Goal: Task Accomplishment & Management: Use online tool/utility

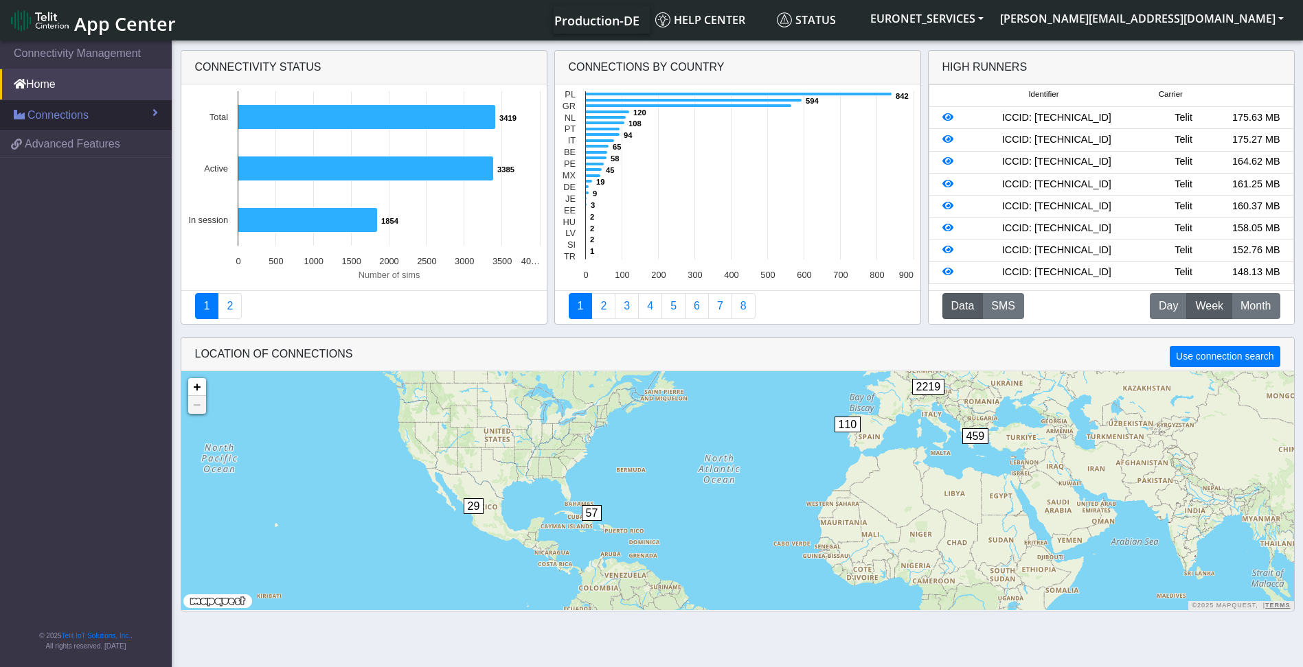
click at [86, 109] on span "Connections" at bounding box center [57, 115] width 61 height 16
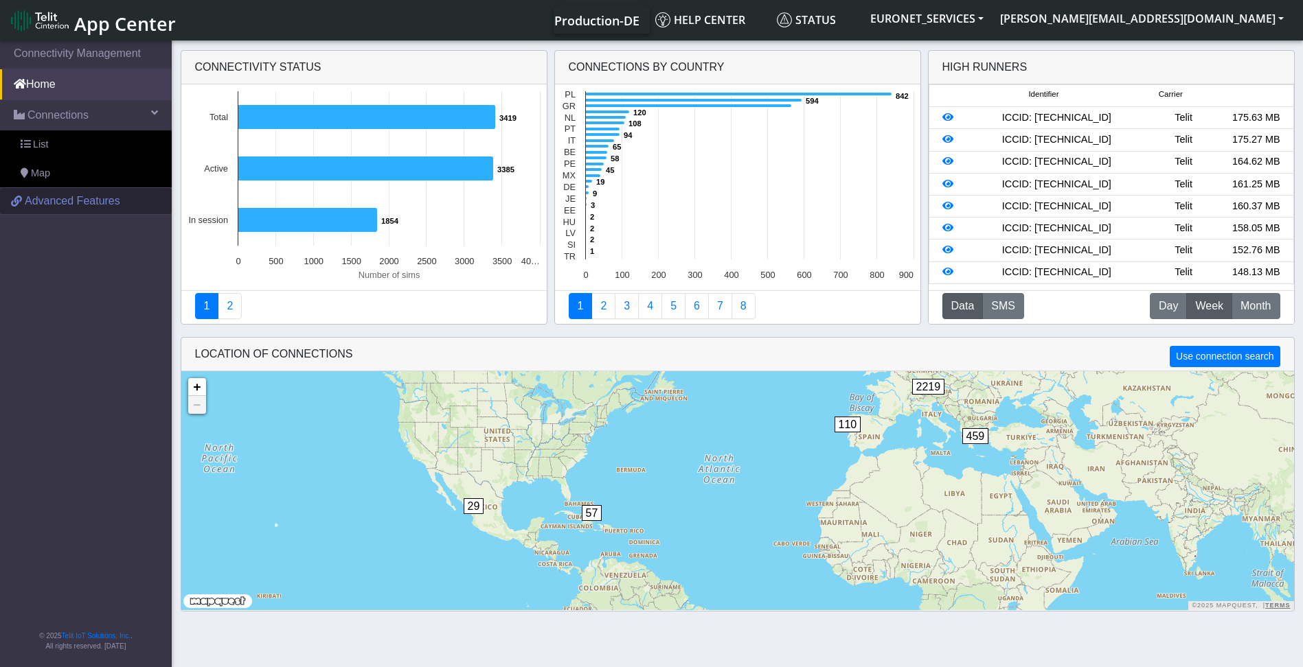
click at [32, 194] on span "Advanced Features" at bounding box center [72, 201] width 95 height 16
click at [41, 84] on link "Home" at bounding box center [86, 84] width 172 height 30
click at [44, 138] on span "List" at bounding box center [40, 144] width 15 height 15
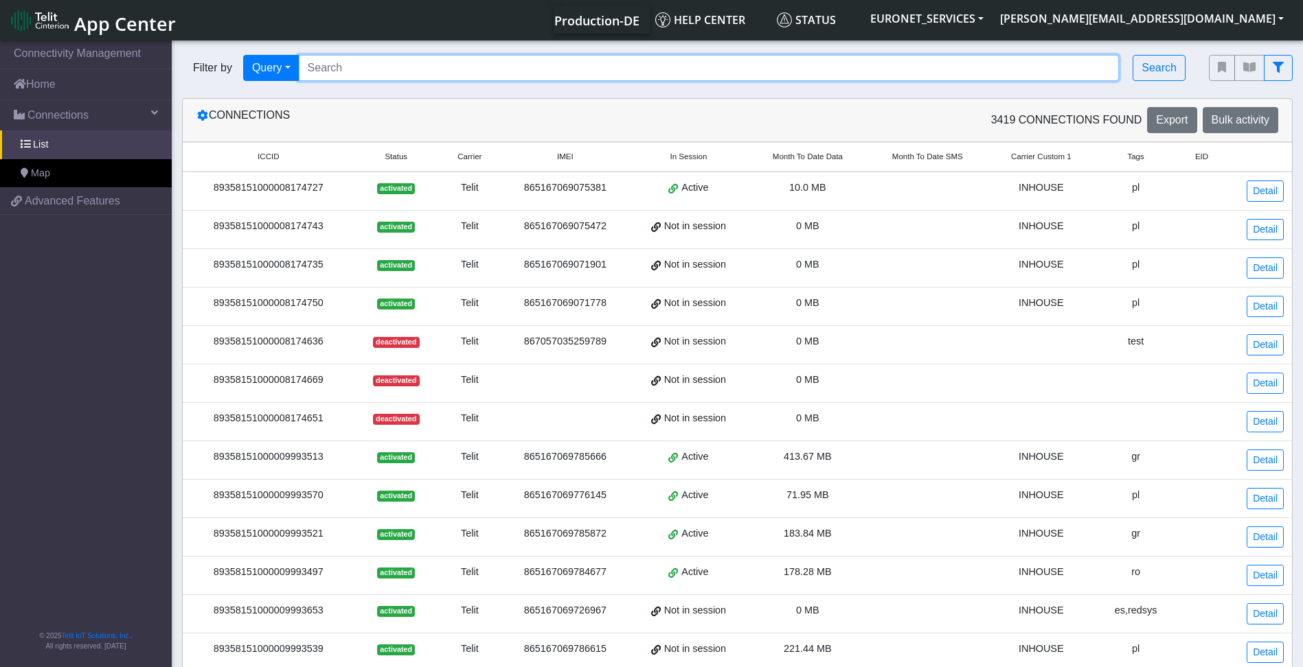
click at [385, 67] on input "Search..." at bounding box center [709, 68] width 821 height 26
paste input "89358151000027153850"
type input "89358151000027153850"
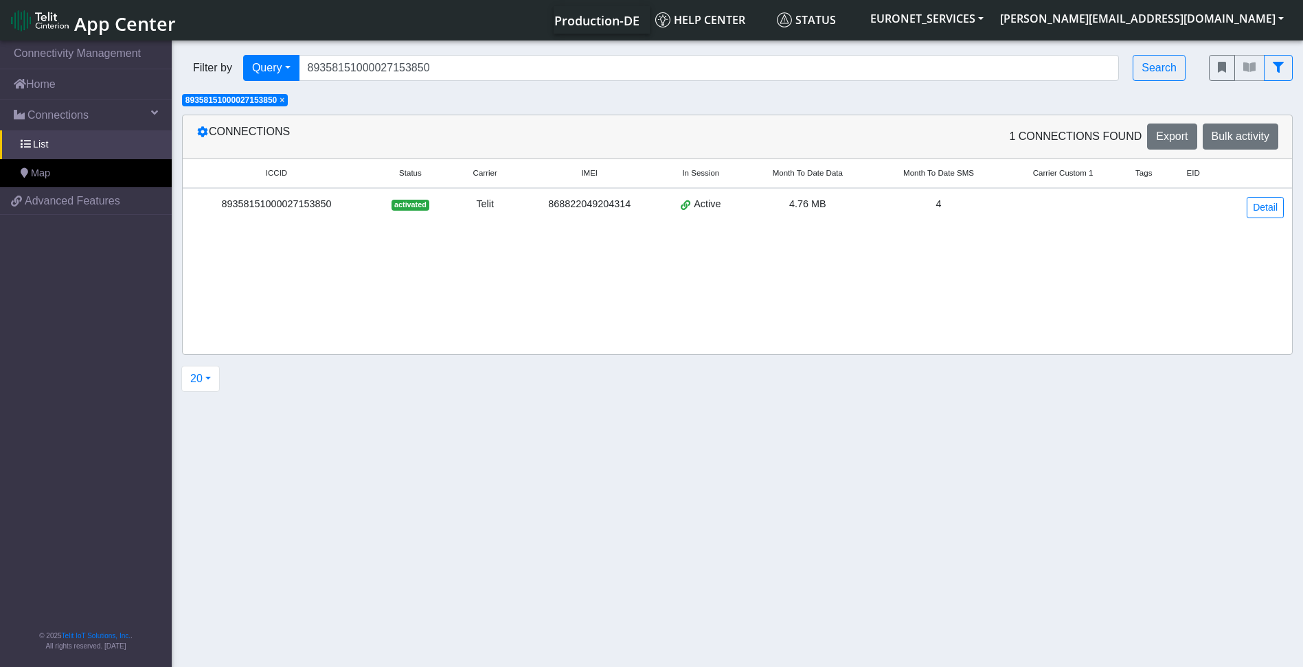
click at [310, 204] on div "89358151000027153850" at bounding box center [276, 204] width 171 height 15
click at [1262, 204] on link "Detail" at bounding box center [1264, 207] width 37 height 21
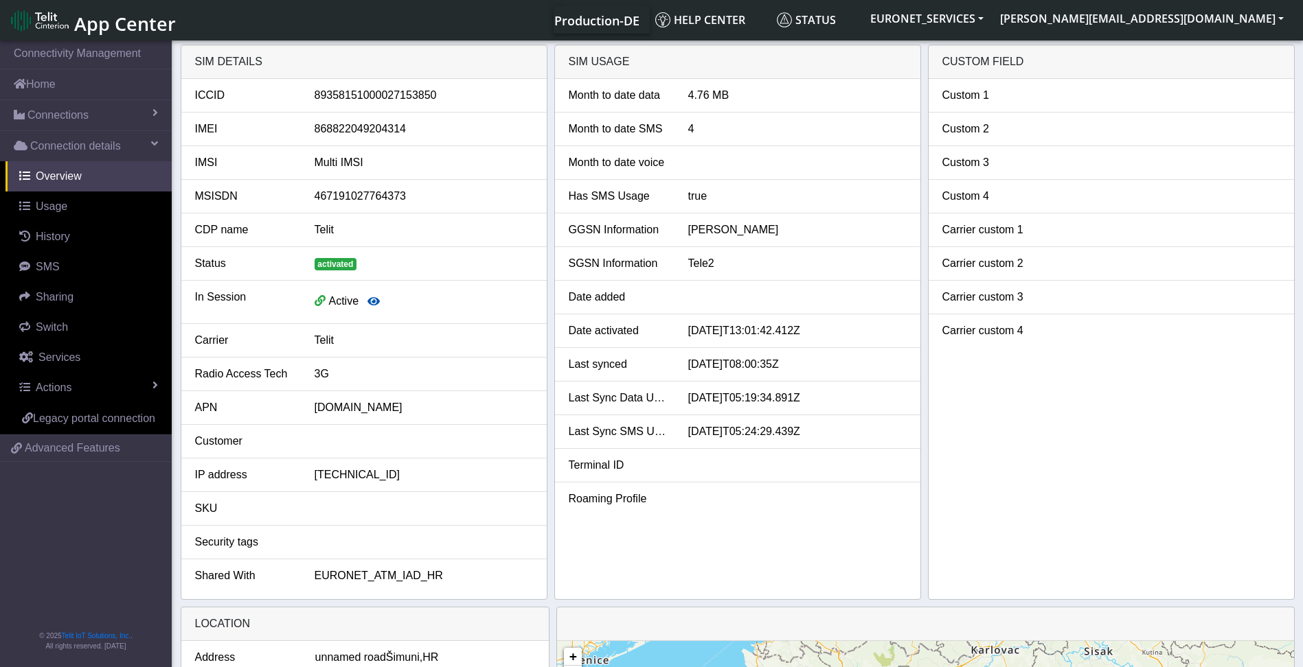
click at [367, 301] on icon "button" at bounding box center [373, 301] width 12 height 11
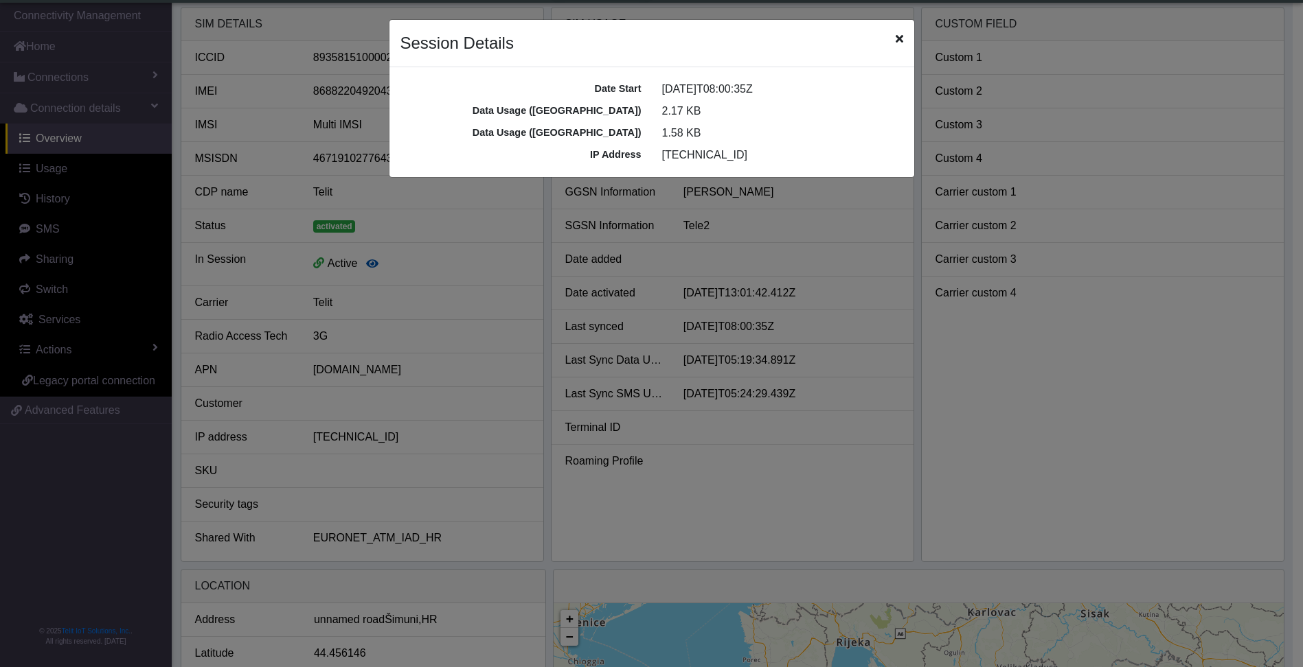
scroll to position [5, 0]
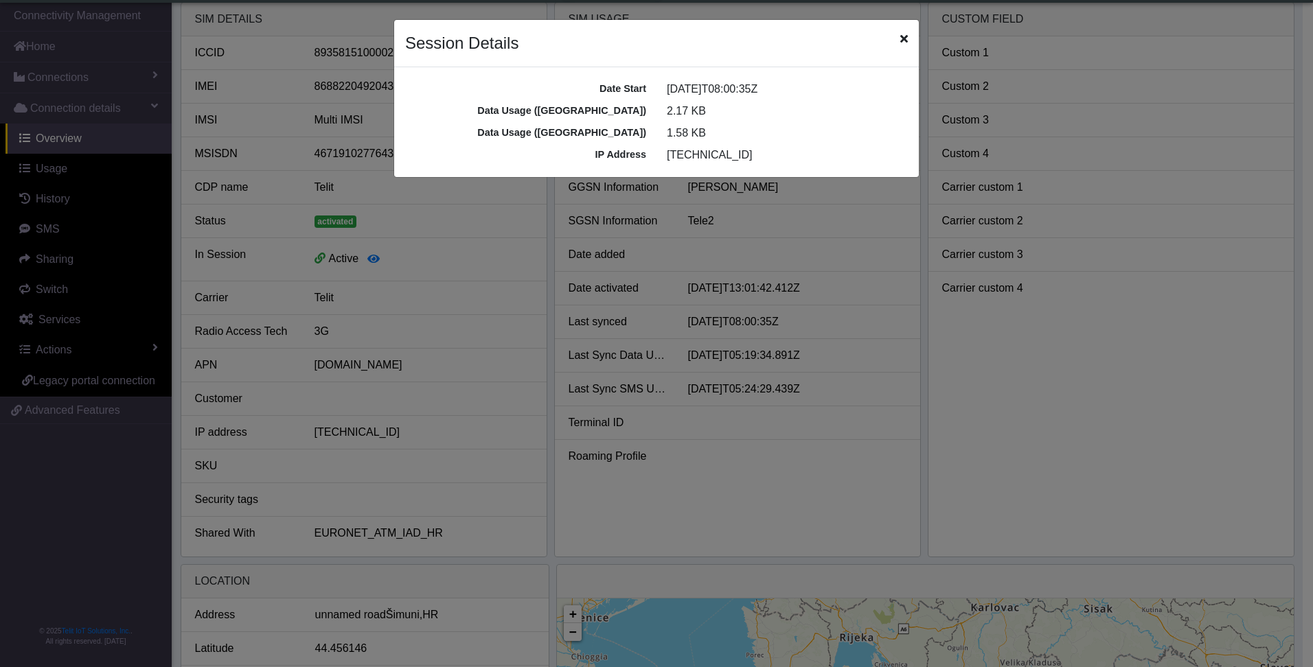
click at [1107, 397] on ngb-modal-window "Session Details Date Start [DATE]T08:00:35Z Data Usage ([GEOGRAPHIC_DATA]) 2.17…" at bounding box center [656, 333] width 1313 height 667
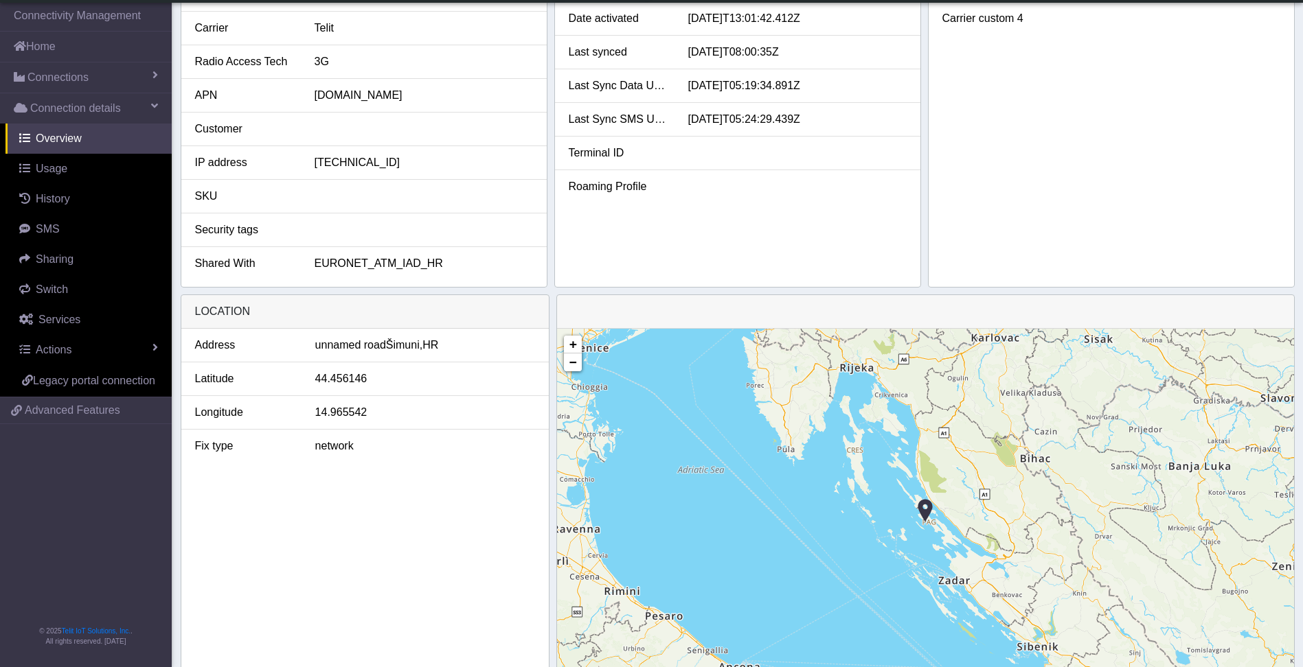
scroll to position [277, 0]
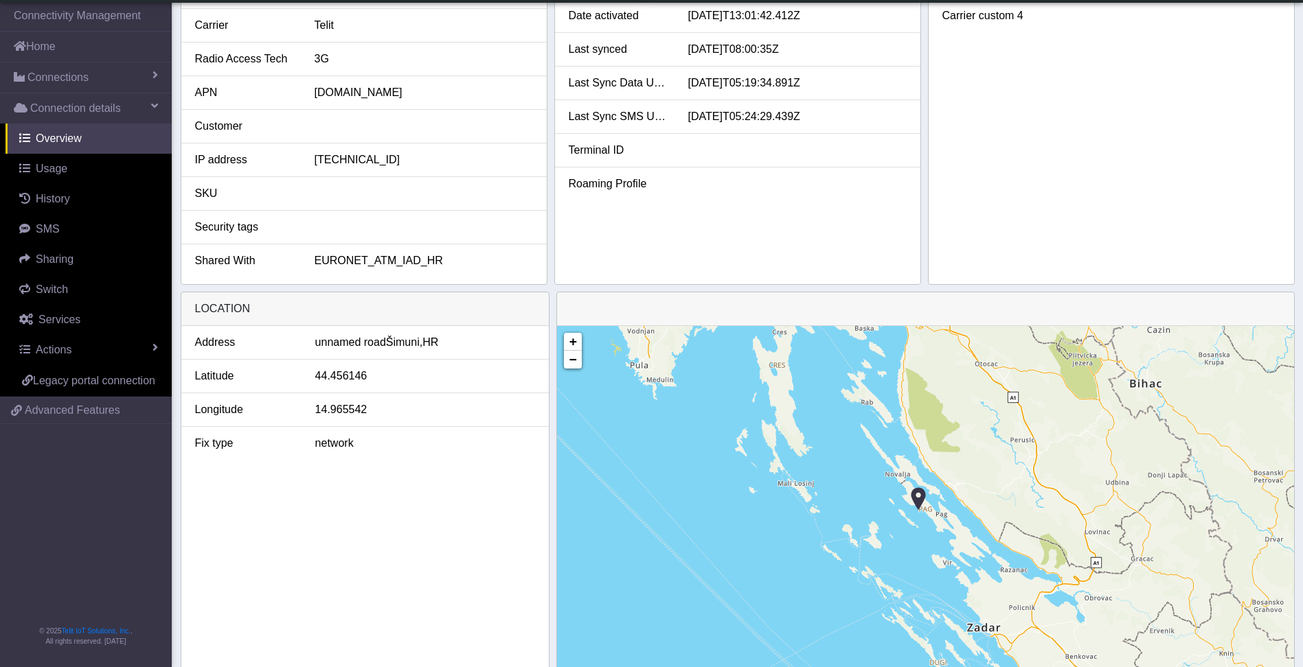
click at [937, 518] on div "+ − ©2025 MapQuest, | Terms" at bounding box center [925, 518] width 737 height 385
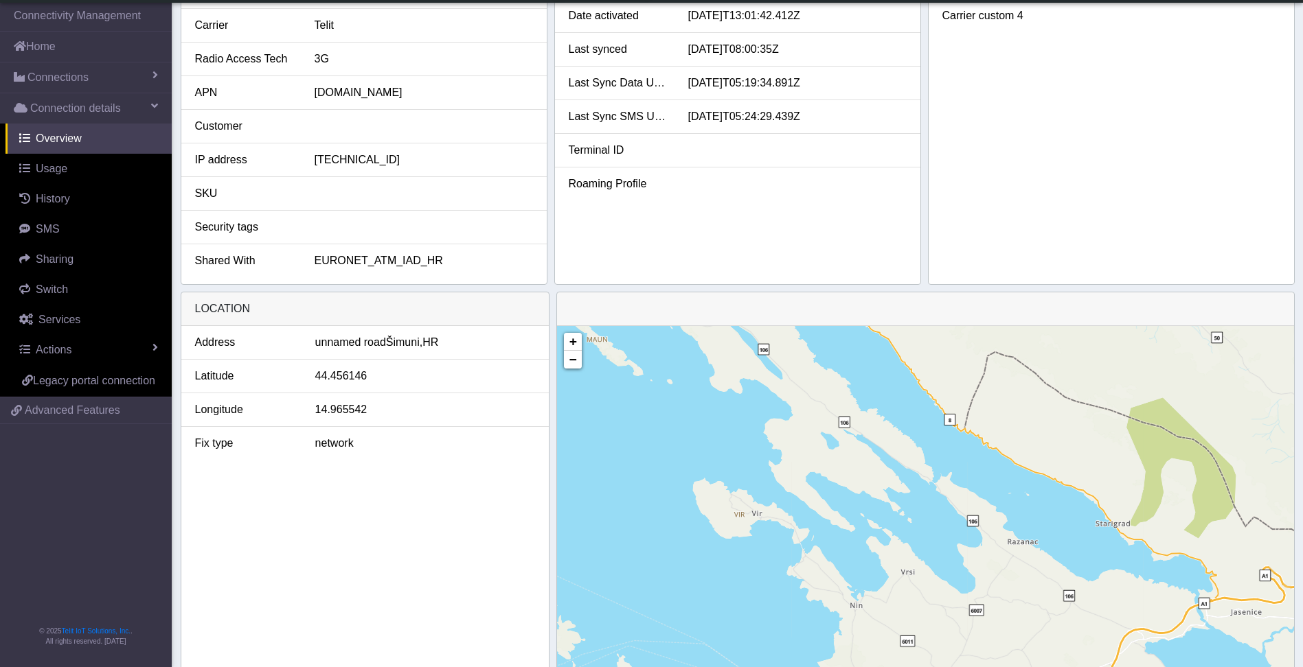
drag, startPoint x: 1055, startPoint y: 604, endPoint x: 833, endPoint y: 422, distance: 287.3
click at [833, 422] on div "+ − ©2025 MapQuest, | Terms" at bounding box center [925, 518] width 737 height 385
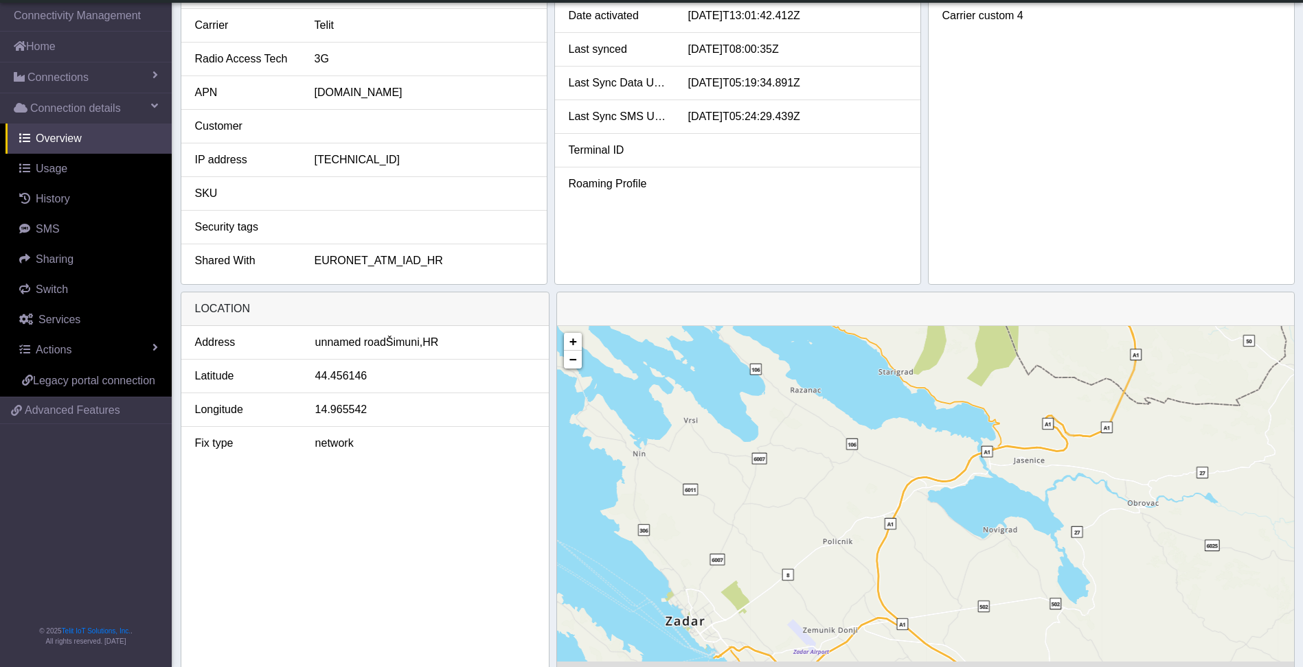
drag, startPoint x: 1012, startPoint y: 588, endPoint x: 788, endPoint y: 432, distance: 272.2
click at [788, 432] on div "+ − ©2025 MapQuest, | Terms" at bounding box center [925, 518] width 737 height 385
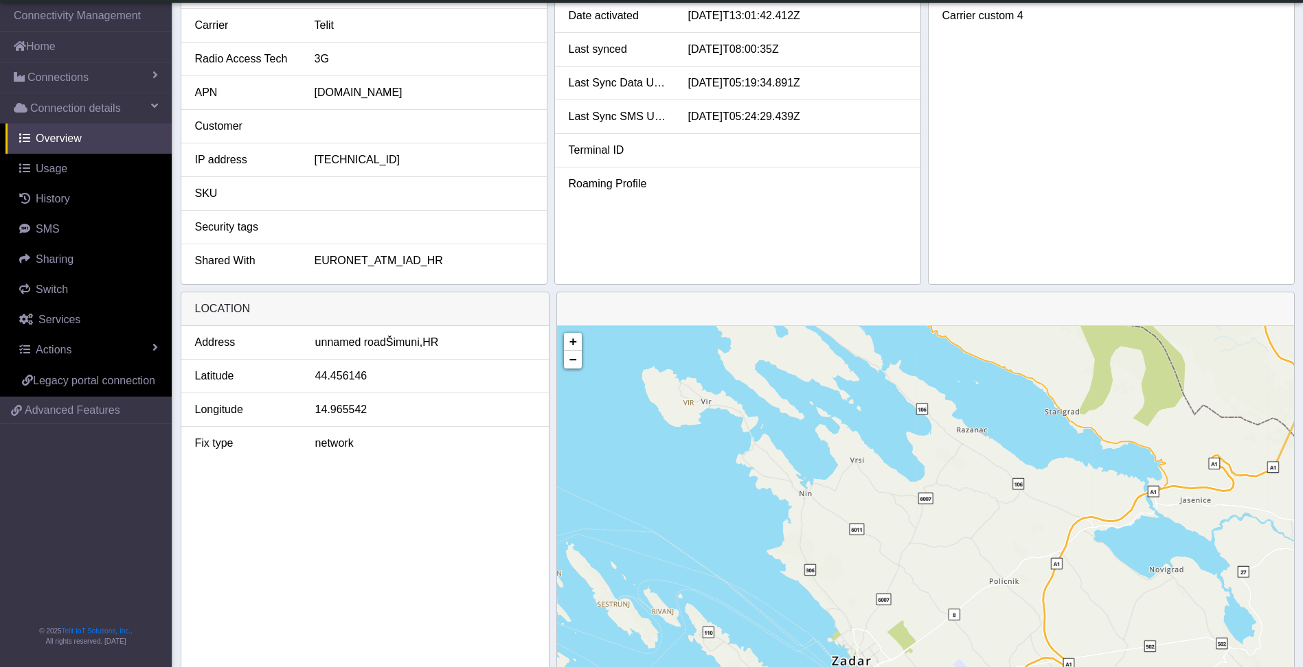
drag, startPoint x: 837, startPoint y: 591, endPoint x: 1009, endPoint y: 644, distance: 180.5
click at [1009, 644] on div "+ − ©2025 MapQuest, | Terms" at bounding box center [925, 518] width 737 height 385
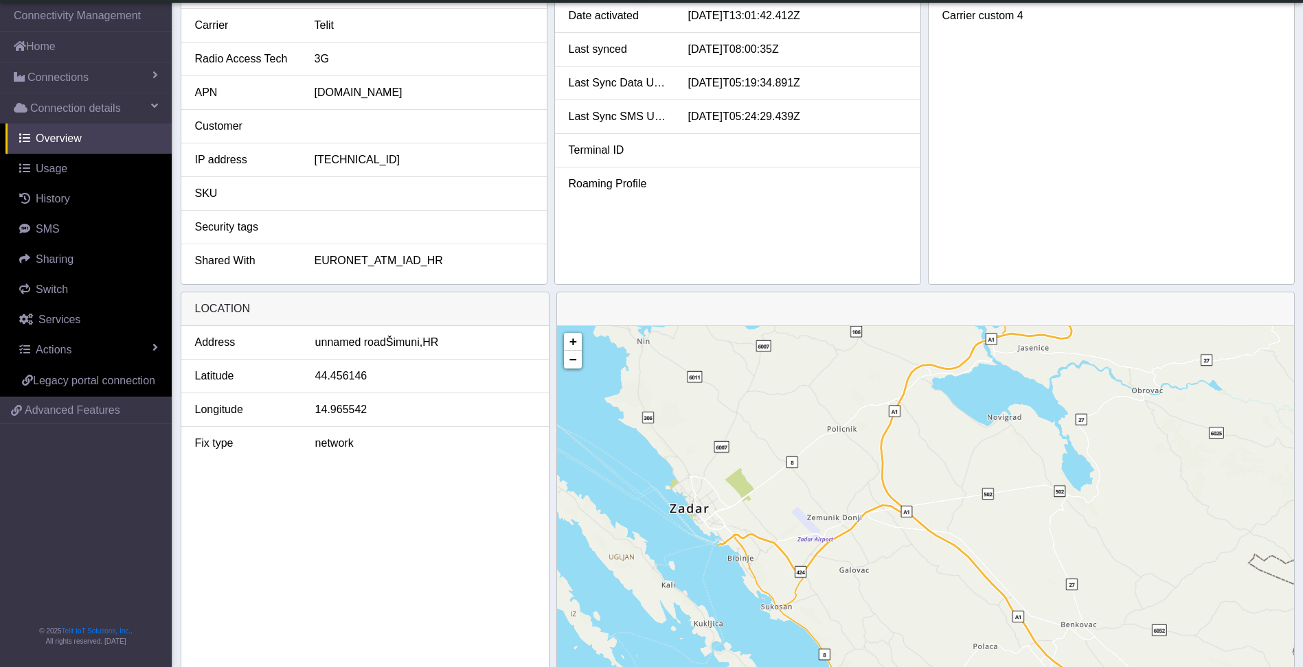
drag, startPoint x: 985, startPoint y: 564, endPoint x: 852, endPoint y: 429, distance: 190.4
click at [852, 429] on div "+ − ©2025 MapQuest, | Terms" at bounding box center [925, 518] width 737 height 385
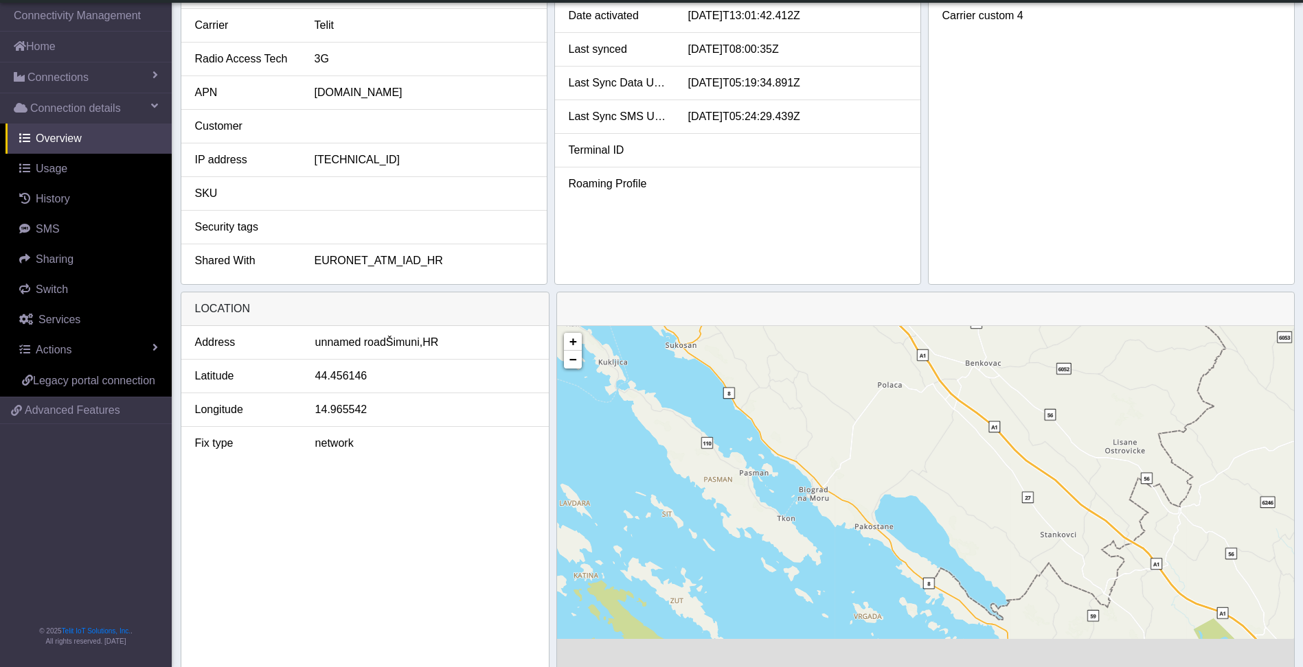
drag, startPoint x: 886, startPoint y: 569, endPoint x: 798, endPoint y: 318, distance: 265.6
click at [798, 318] on div "+ − ©2025 MapQuest, | Terms" at bounding box center [925, 502] width 738 height 420
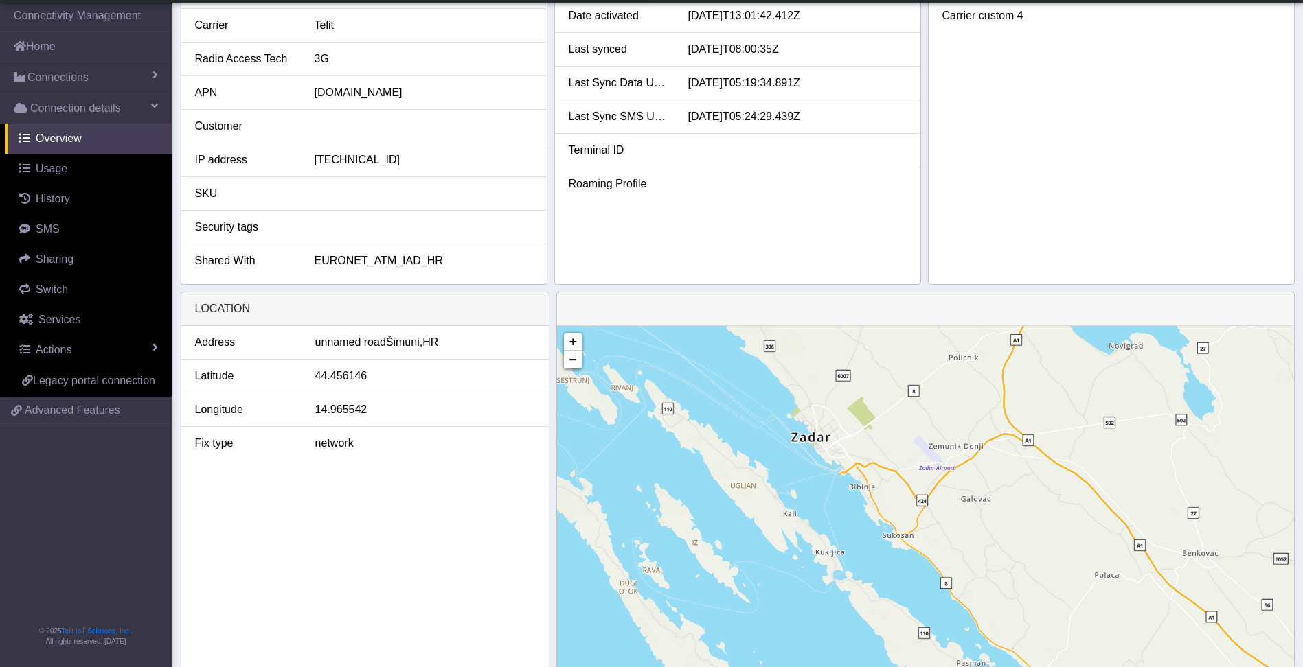
drag, startPoint x: 806, startPoint y: 353, endPoint x: 1121, endPoint y: 628, distance: 418.1
click at [1121, 628] on div "+ − ©2025 MapQuest, | Terms" at bounding box center [925, 518] width 737 height 385
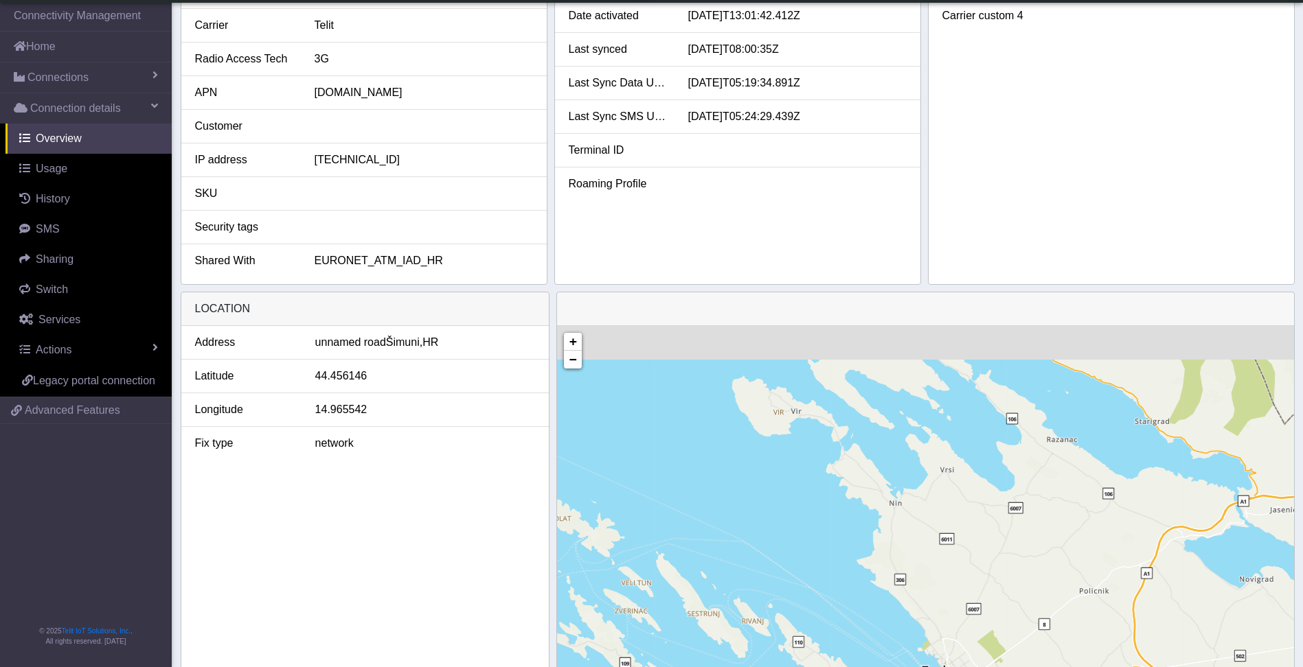
drag, startPoint x: 1047, startPoint y: 421, endPoint x: 1099, endPoint y: 651, distance: 235.9
click at [1101, 390] on html "App Center Production-DE Help center Status EURONET_SERVICES [PERSON_NAME][EMAI…" at bounding box center [651, 56] width 1303 height 667
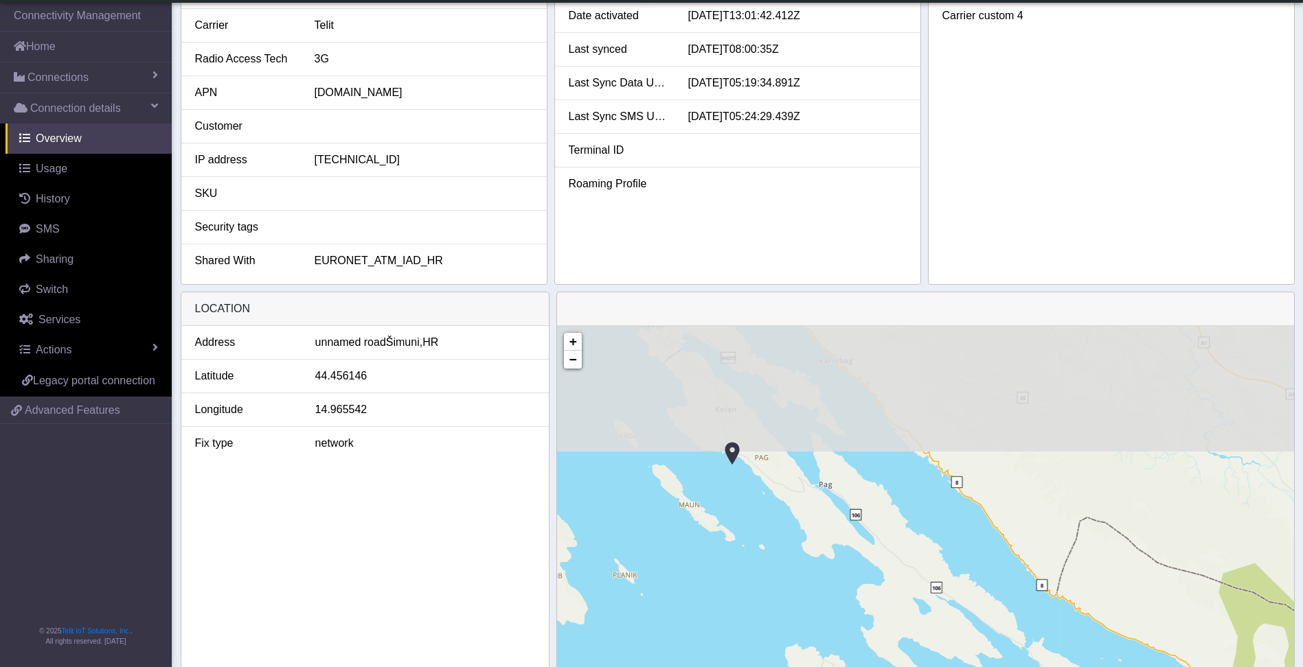
drag, startPoint x: 1026, startPoint y: 468, endPoint x: 1055, endPoint y: 659, distance: 192.5
click at [1068, 390] on html "App Center Production-DE Help center Status EURONET_SERVICES [PERSON_NAME][EMAI…" at bounding box center [651, 56] width 1303 height 667
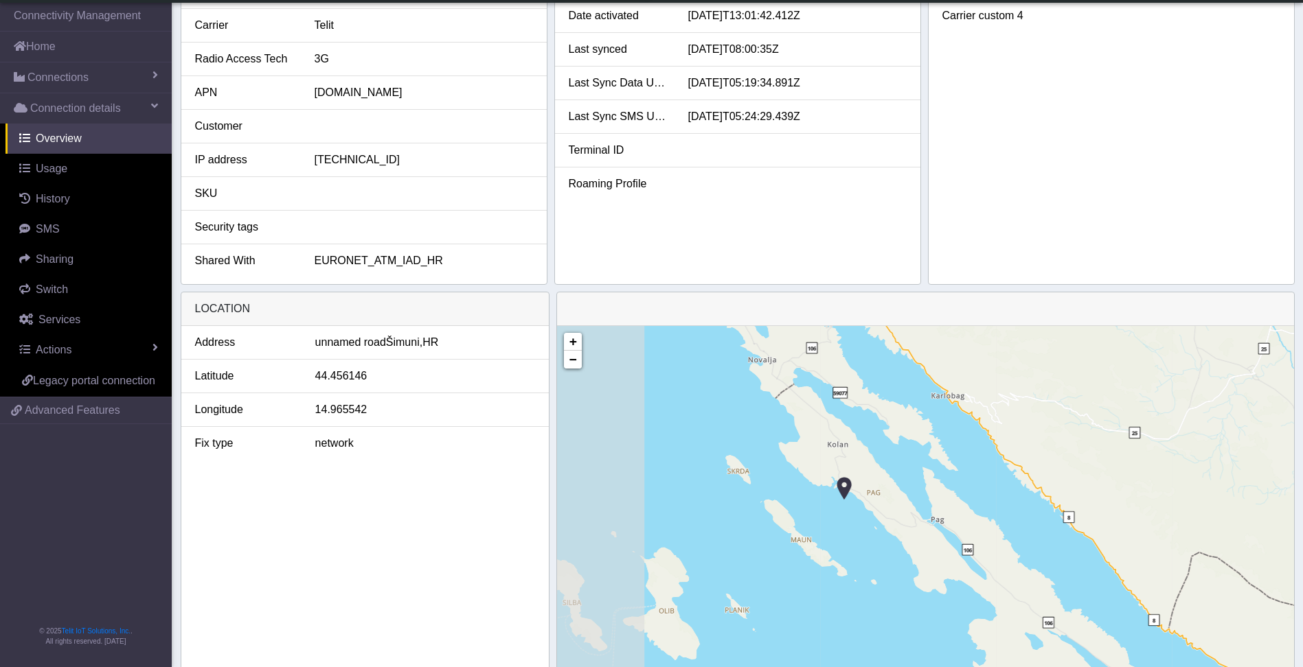
drag, startPoint x: 939, startPoint y: 589, endPoint x: 1045, endPoint y: 604, distance: 106.8
click at [1045, 604] on div "+ − ©2025 MapQuest, | Terms" at bounding box center [925, 518] width 737 height 385
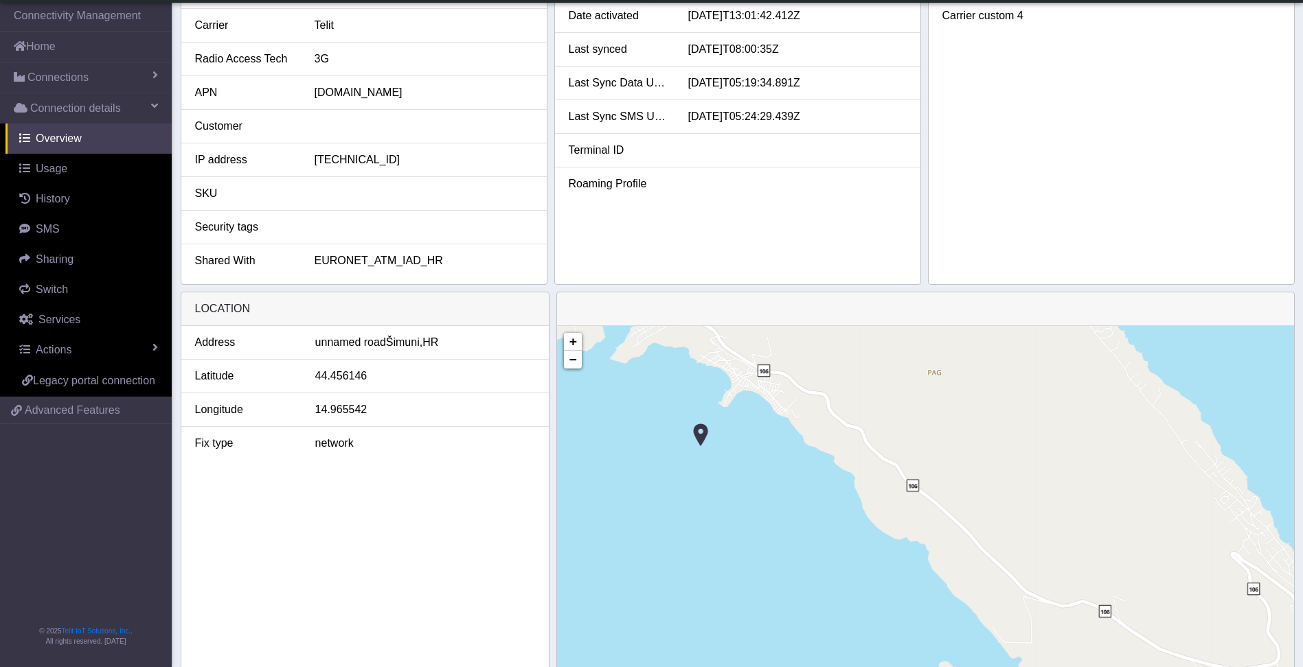
drag, startPoint x: 459, startPoint y: 340, endPoint x: 301, endPoint y: 354, distance: 159.3
click at [301, 354] on li "Address [GEOGRAPHIC_DATA], HR" at bounding box center [364, 343] width 367 height 34
copy div "unnamed road Šimuni, HR"
drag, startPoint x: 85, startPoint y: 374, endPoint x: 56, endPoint y: 494, distance: 124.4
click at [56, 494] on nav "Connectivity Management Home Connections List Map Connection details Overview U…" at bounding box center [86, 333] width 172 height 667
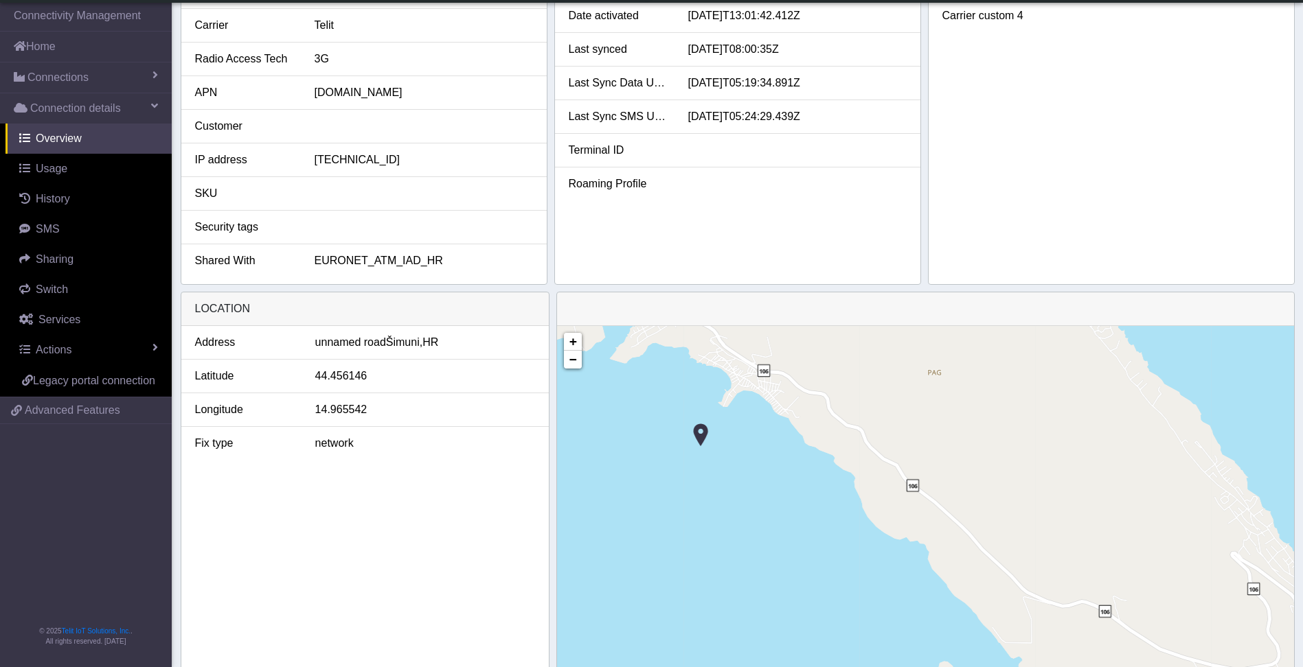
click at [346, 503] on div "Address [GEOGRAPHIC_DATA] [GEOGRAPHIC_DATA] Fix type network" at bounding box center [364, 518] width 367 height 385
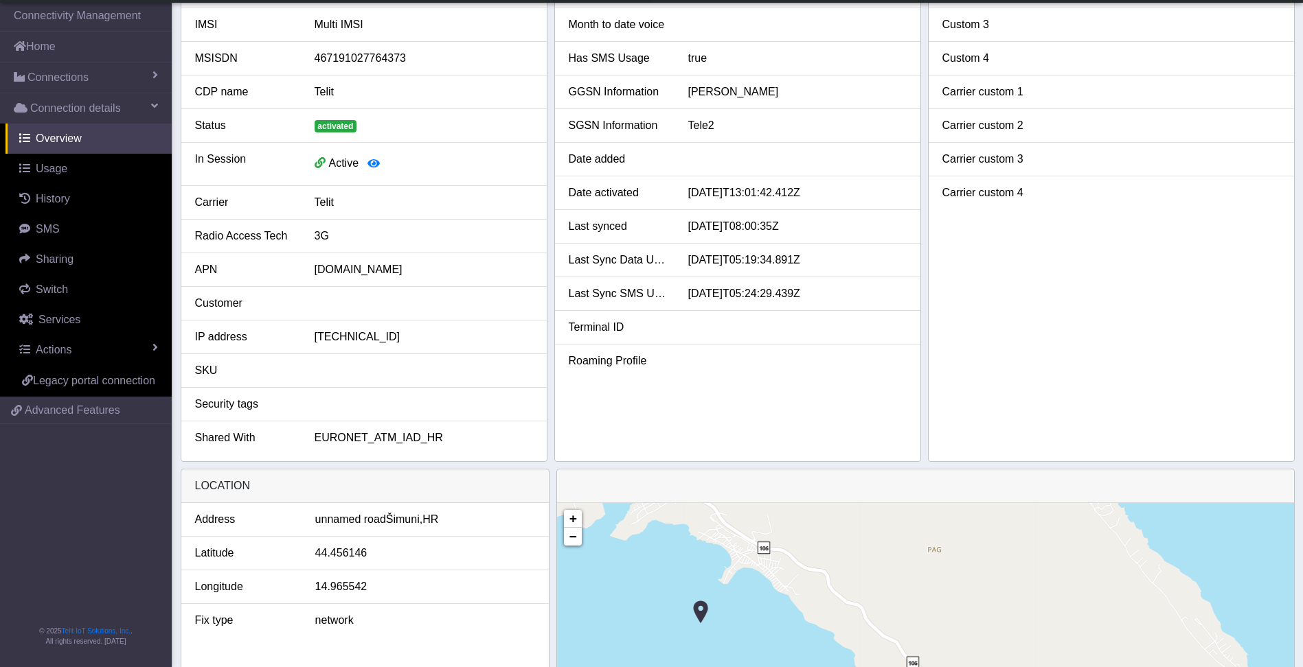
scroll to position [0, 0]
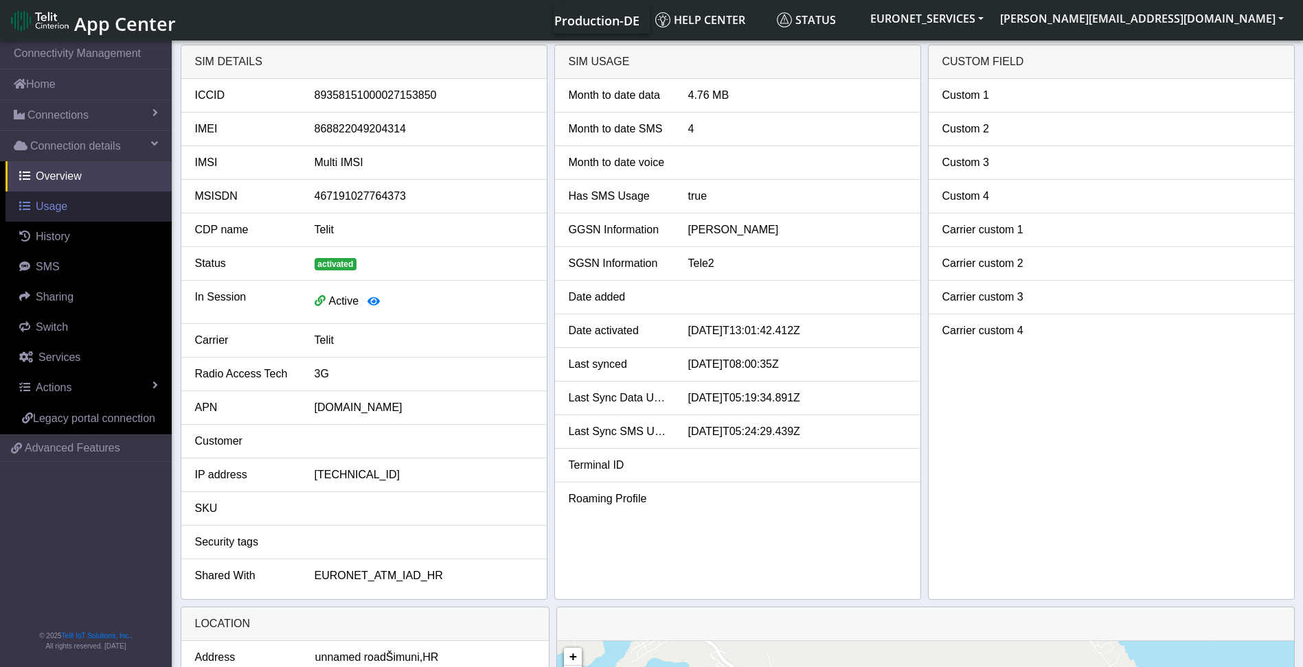
click at [38, 210] on span "Usage" at bounding box center [52, 207] width 32 height 12
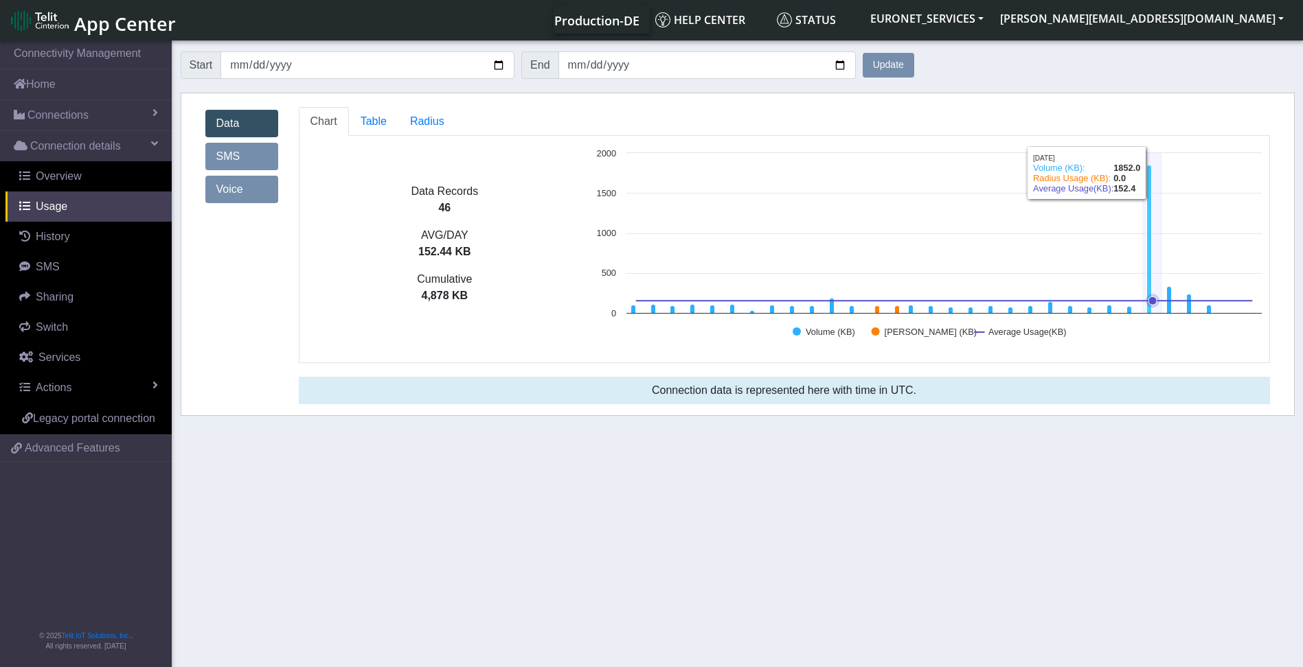
click at [1148, 230] on icon at bounding box center [1149, 239] width 5 height 148
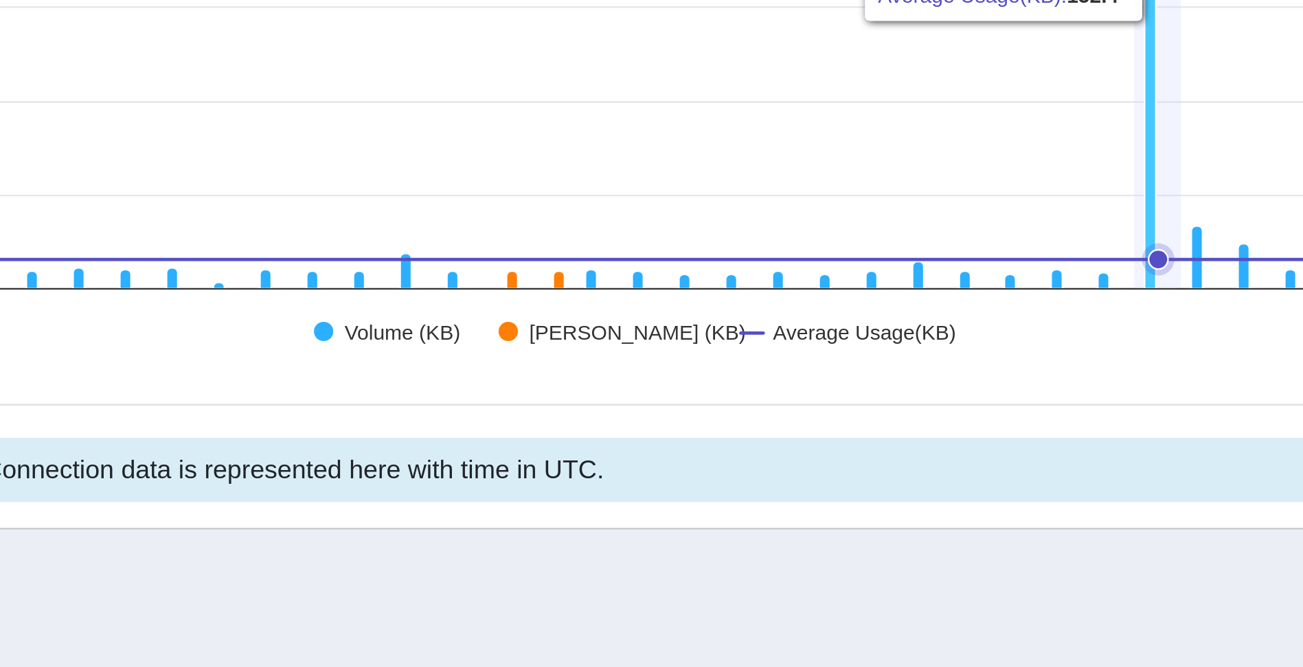
click at [1148, 301] on icon at bounding box center [944, 301] width 615 height 0
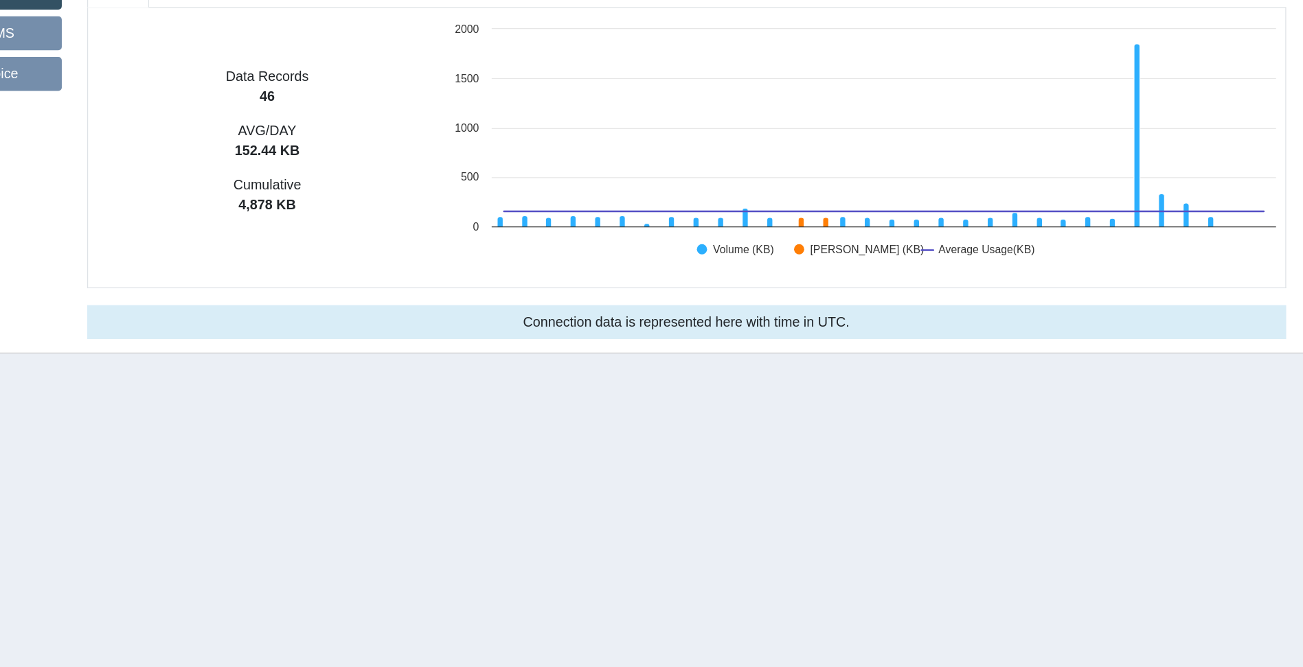
scroll to position [2, 0]
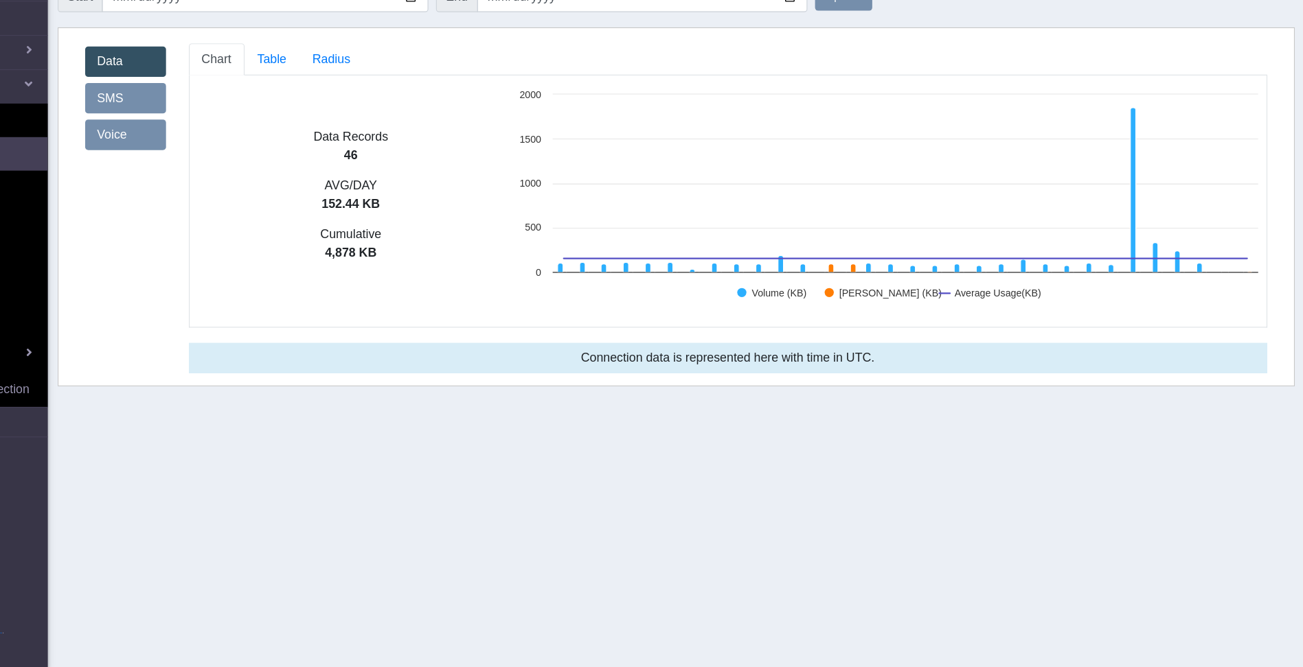
click at [1029, 430] on section "Connectivity Management Home Connections List Map Connection details Overview U…" at bounding box center [651, 353] width 1303 height 635
click at [370, 115] on span "Table" at bounding box center [374, 119] width 26 height 12
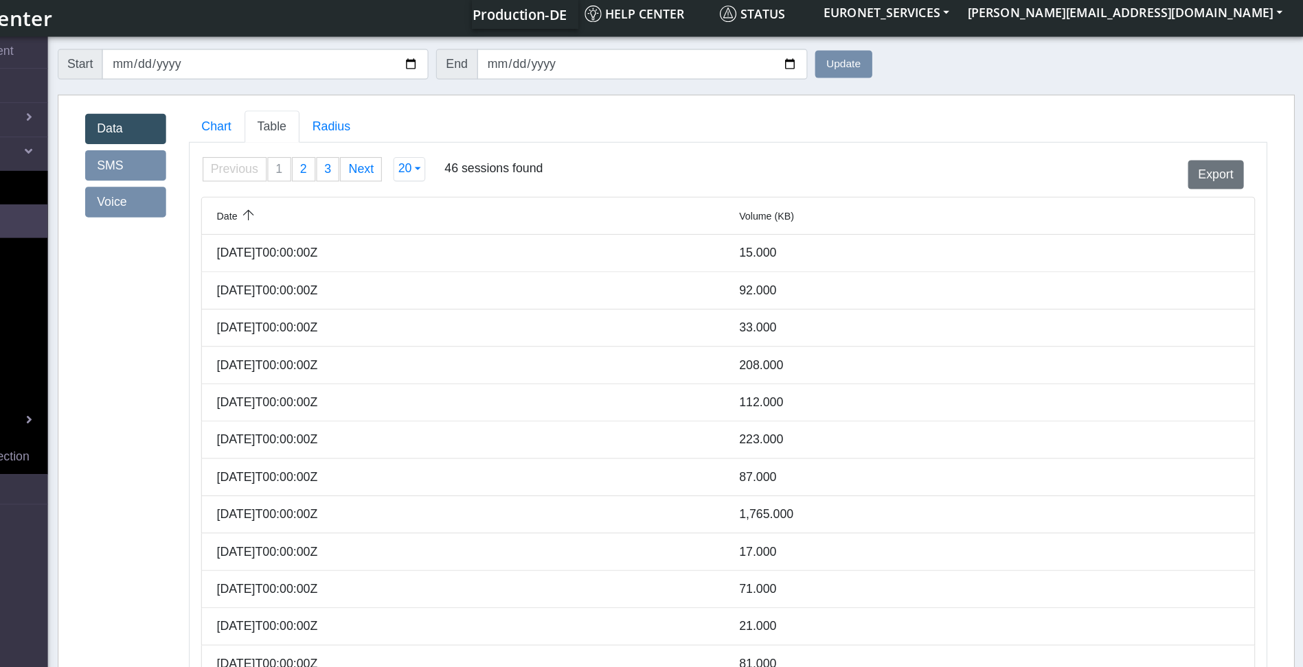
scroll to position [0, 0]
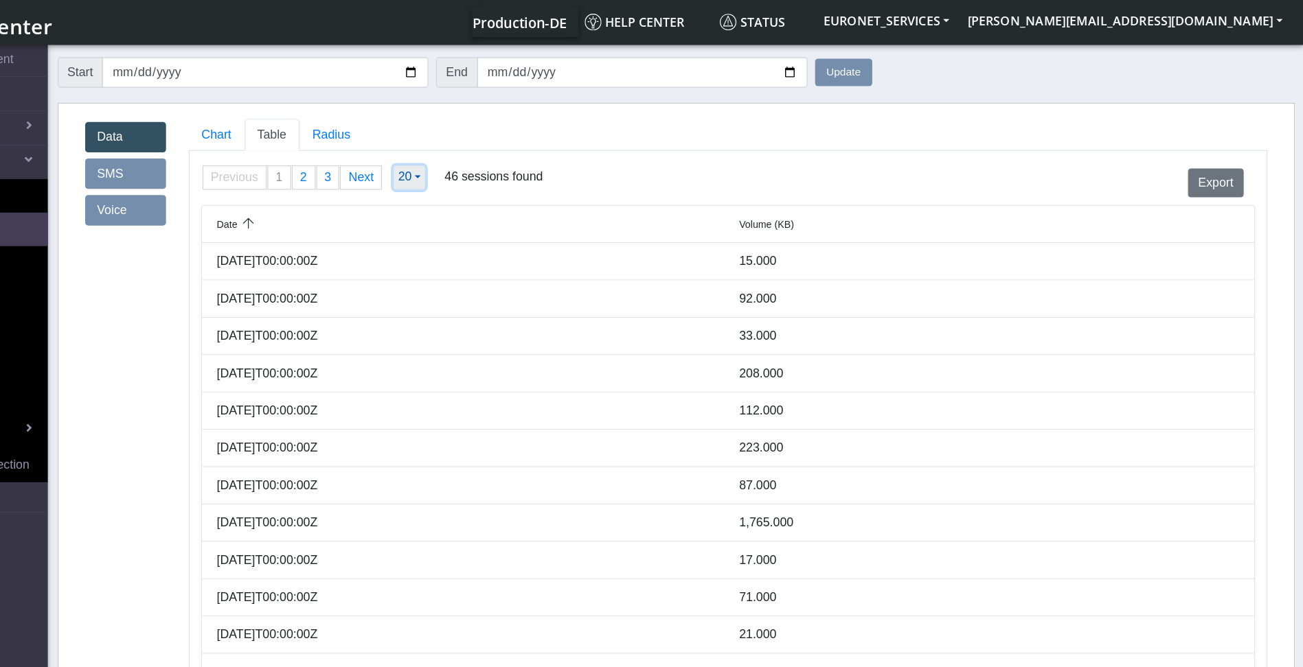
click at [500, 161] on button "20" at bounding box center [497, 160] width 29 height 22
click at [433, 127] on span "Radius" at bounding box center [427, 121] width 34 height 12
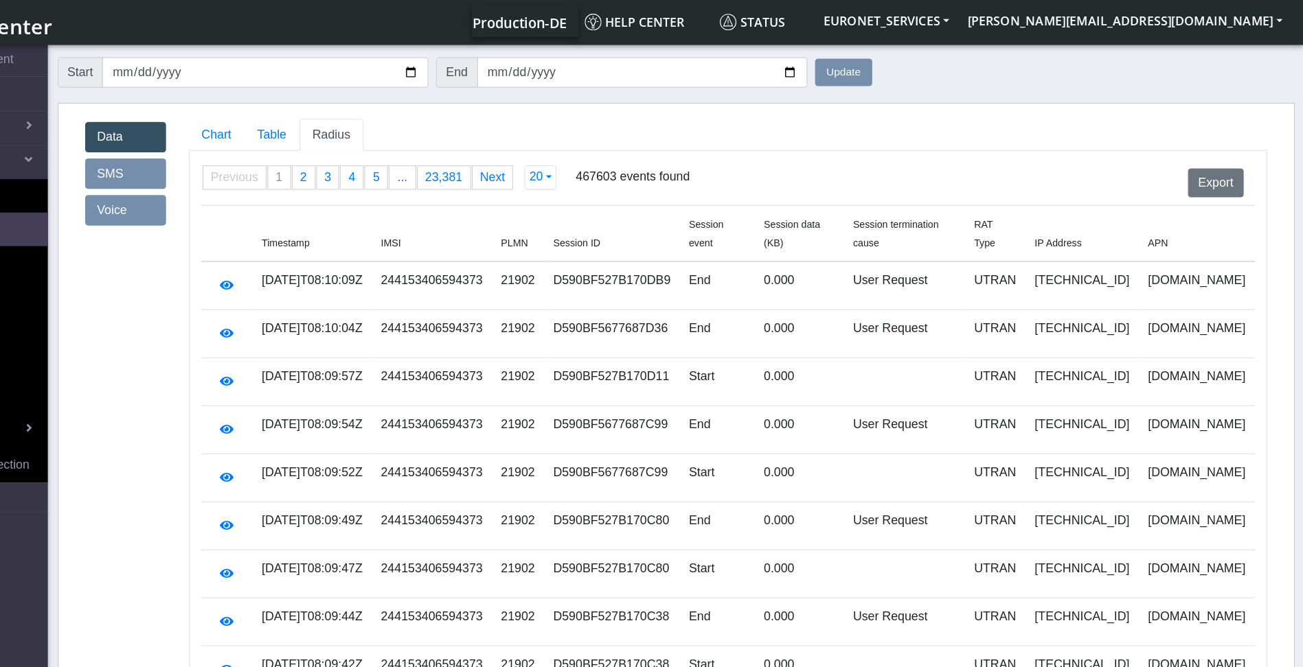
click at [229, 561] on div "Data SMS Voice" at bounding box center [241, 660] width 93 height 1106
click at [370, 122] on span "Table" at bounding box center [374, 121] width 26 height 12
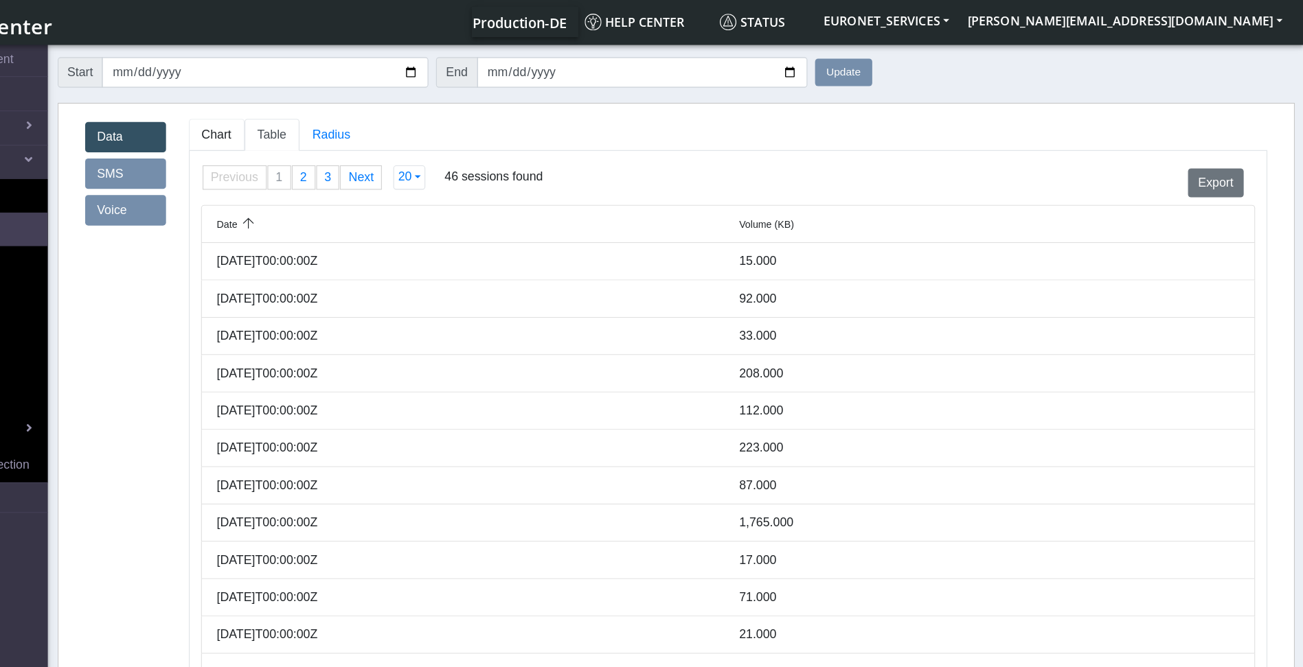
click at [321, 119] on span "Chart" at bounding box center [323, 121] width 27 height 12
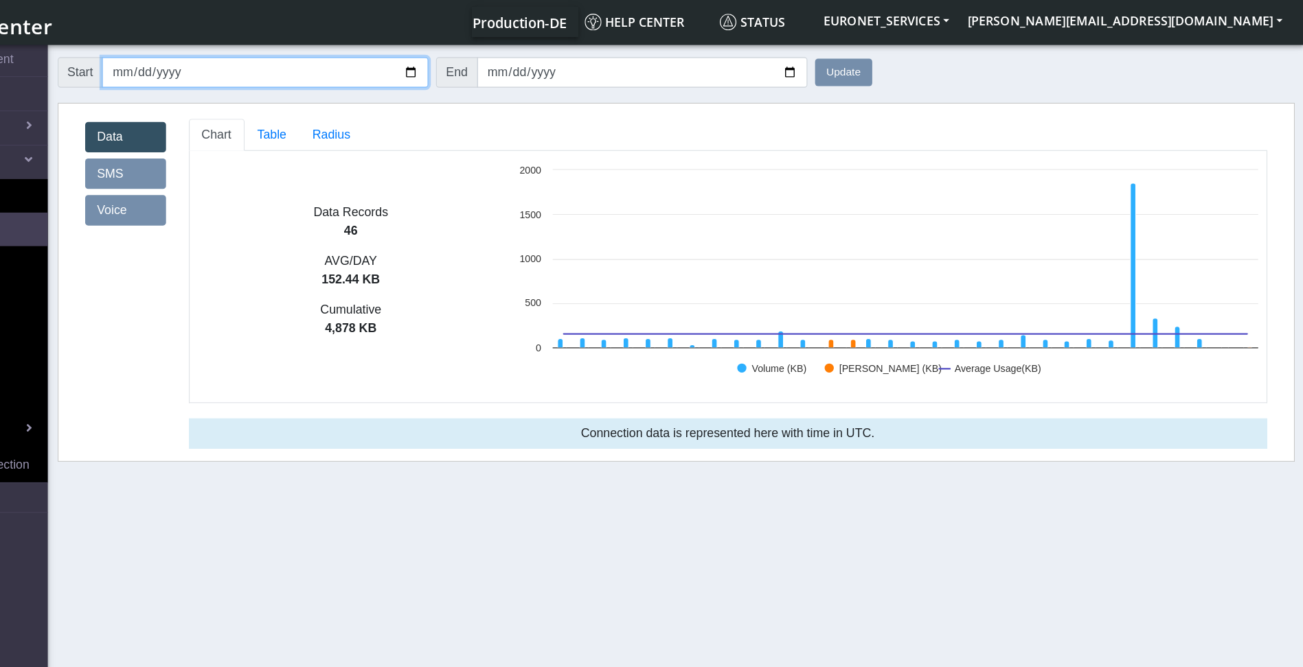
click at [383, 65] on input "[DATE]" at bounding box center [367, 65] width 294 height 27
click at [377, 124] on span "Table" at bounding box center [374, 121] width 26 height 12
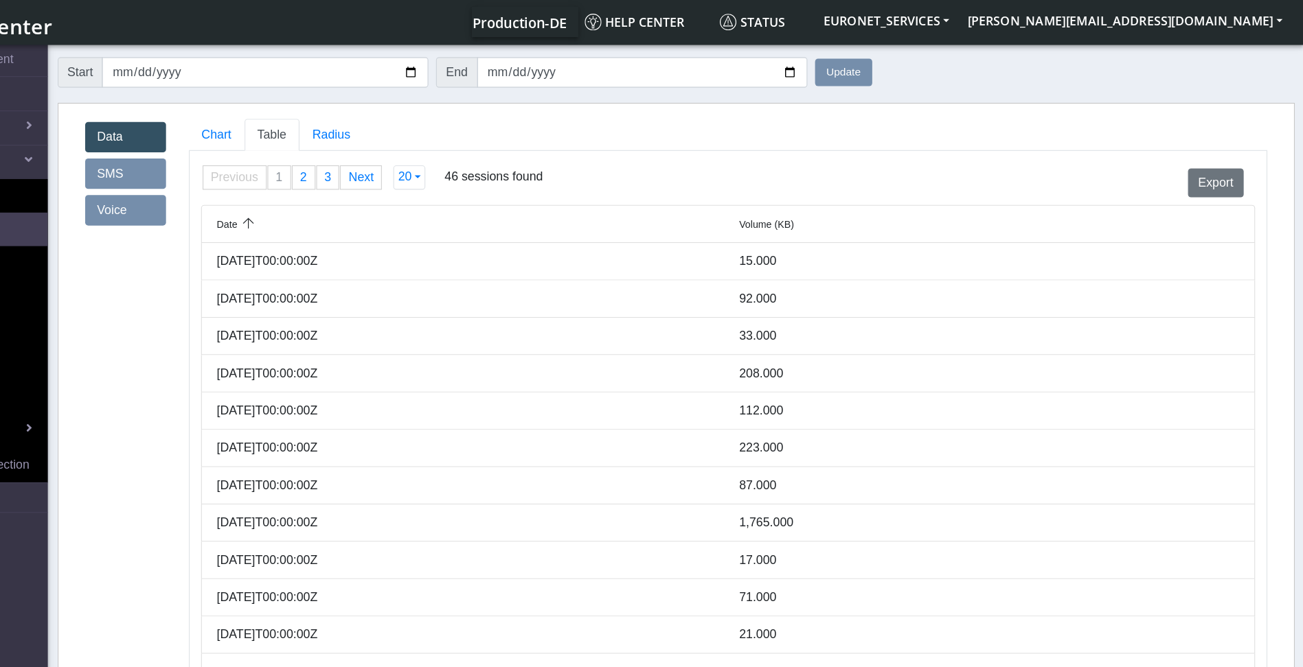
click at [421, 104] on div "Data SMS Voice Chart Table Radius Data Records 46 AVG/DAY 152.44 KB Cumulative …" at bounding box center [738, 544] width 1114 height 902
click at [420, 119] on span "Radius" at bounding box center [427, 121] width 34 height 12
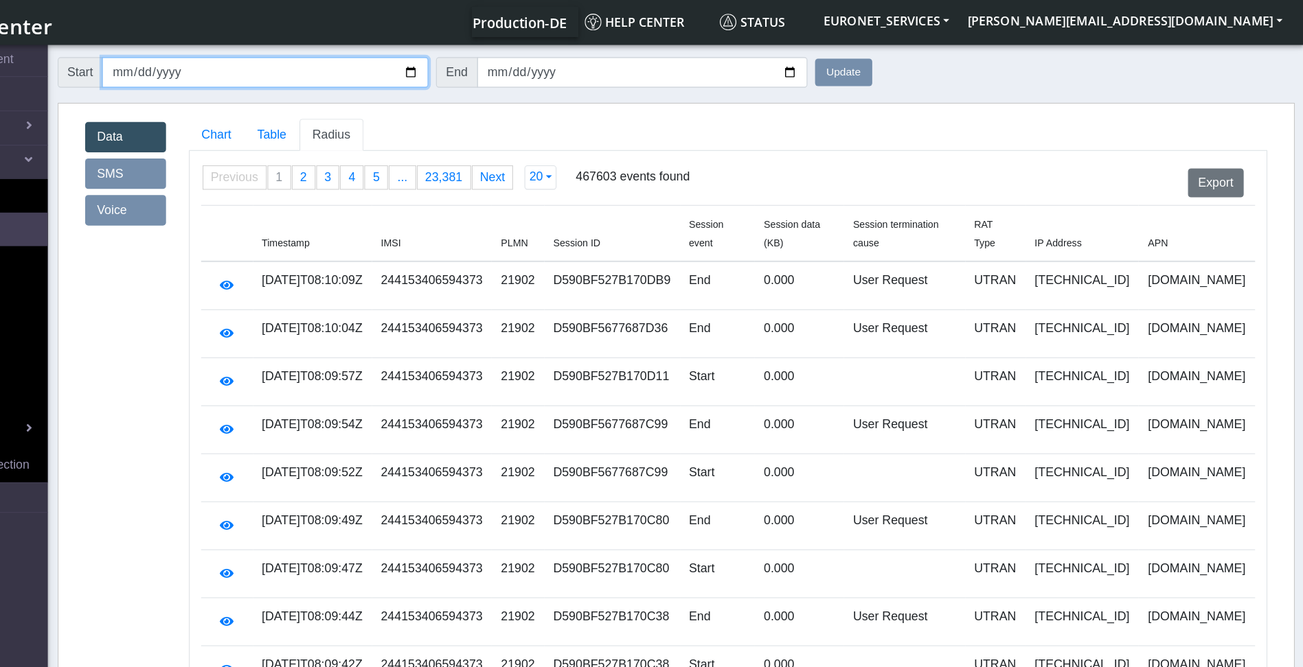
click at [311, 62] on input "[DATE]" at bounding box center [367, 65] width 294 height 27
click at [298, 65] on input "[DATE]" at bounding box center [367, 65] width 294 height 27
click at [498, 69] on input "[DATE]" at bounding box center [367, 65] width 294 height 27
type input "[DATE]"
click at [674, 102] on div "Data SMS Voice Chart Table Radius Data Records 46 AVG/DAY 152.44 KB Cumulative …" at bounding box center [738, 653] width 1114 height 1121
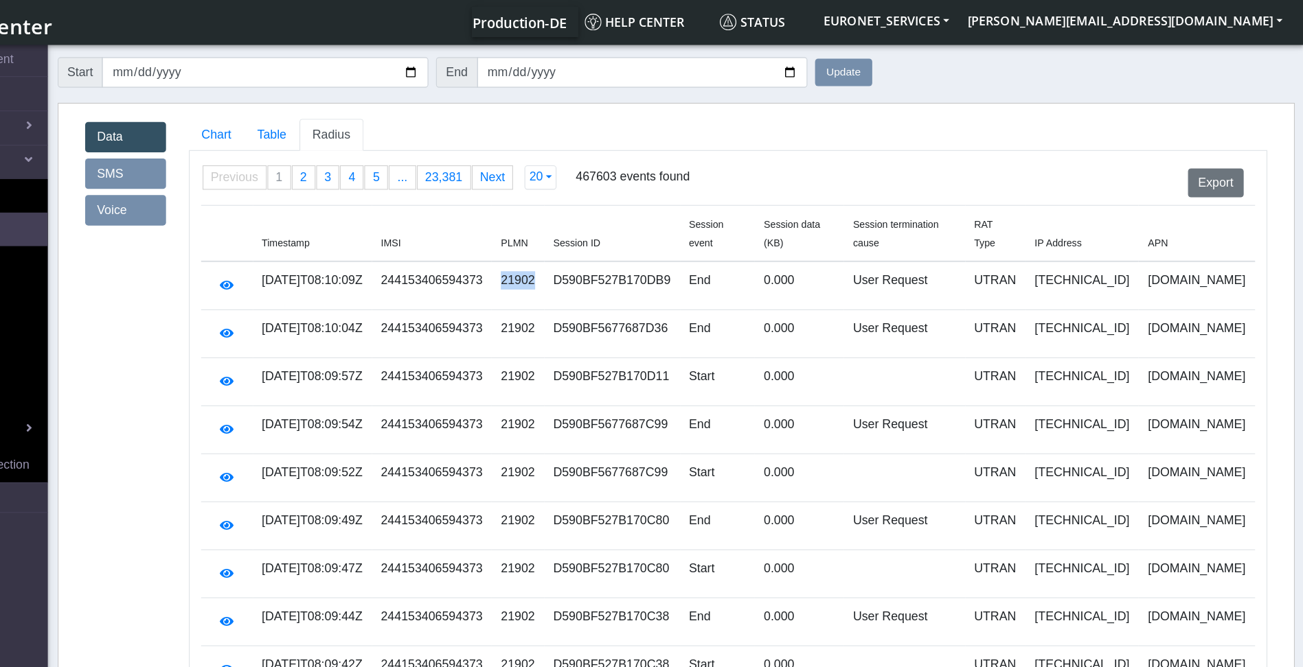
drag, startPoint x: 632, startPoint y: 244, endPoint x: 600, endPoint y: 239, distance: 32.0
click at [600, 239] on td "21902" at bounding box center [594, 258] width 47 height 44
copy td "21902"
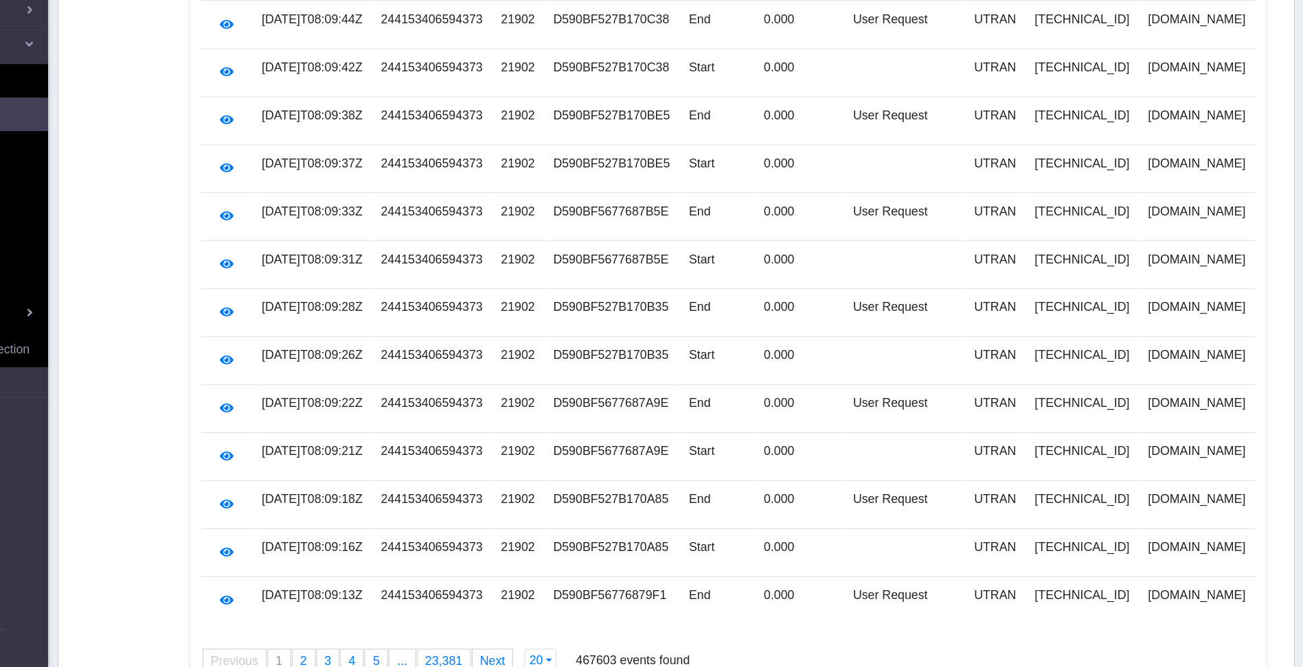
scroll to position [492, 0]
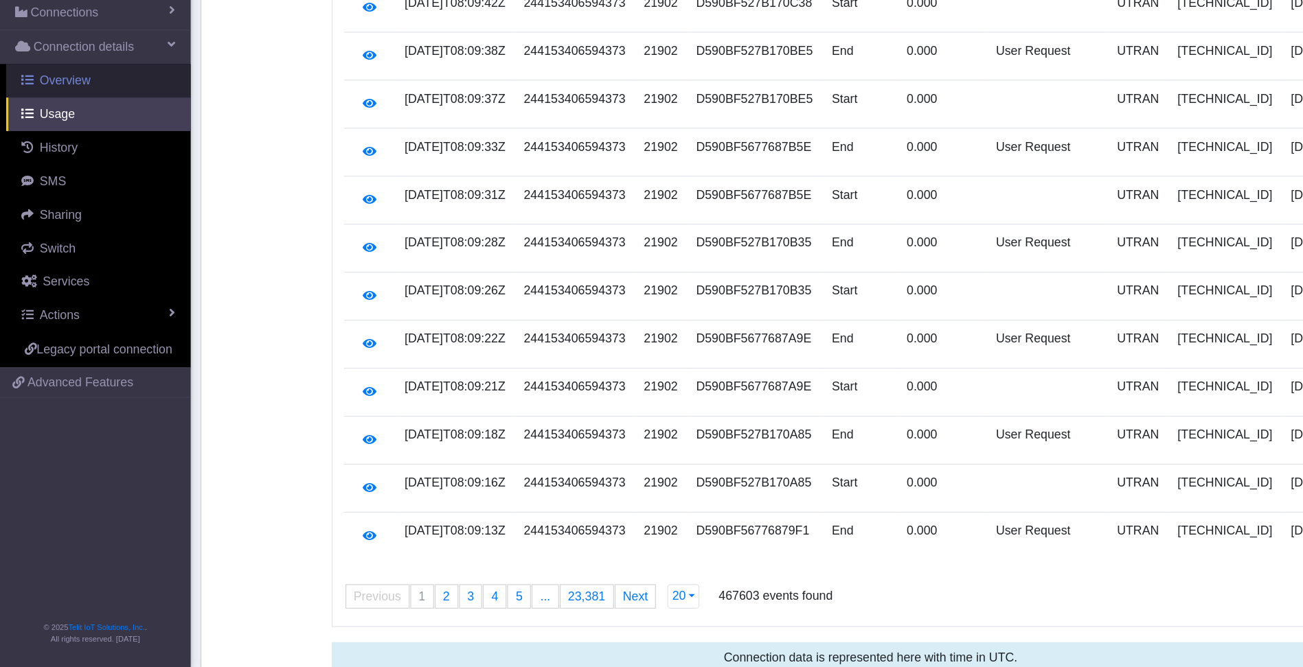
click at [56, 142] on span "Overview" at bounding box center [59, 139] width 46 height 12
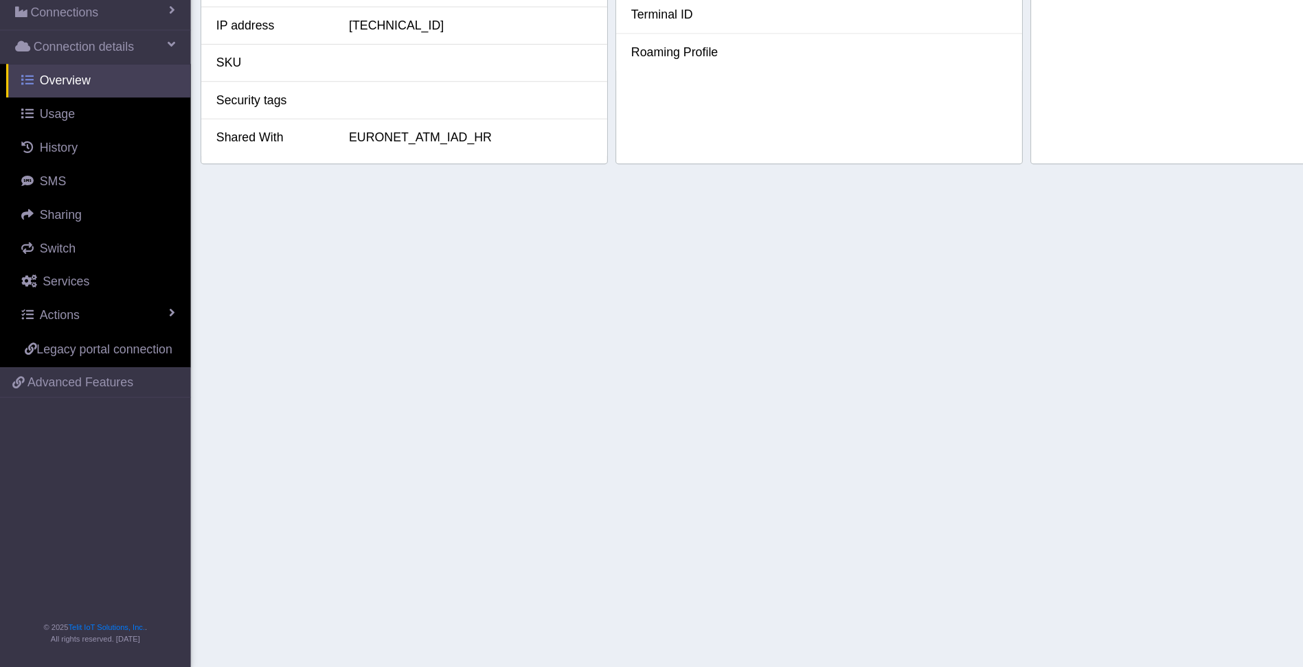
scroll to position [348, 0]
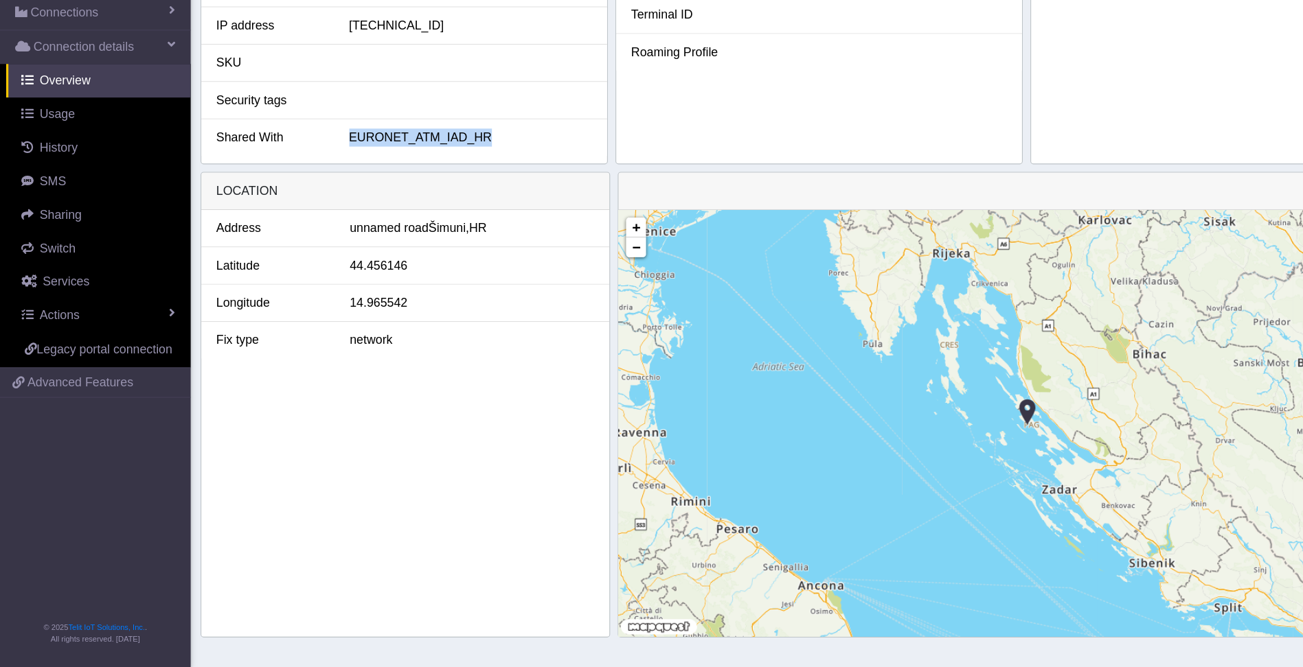
drag, startPoint x: 431, startPoint y: 196, endPoint x: 310, endPoint y: 202, distance: 120.3
click at [310, 202] on li "Shared With EURONET_ATM_IAD_HR" at bounding box center [363, 190] width 365 height 33
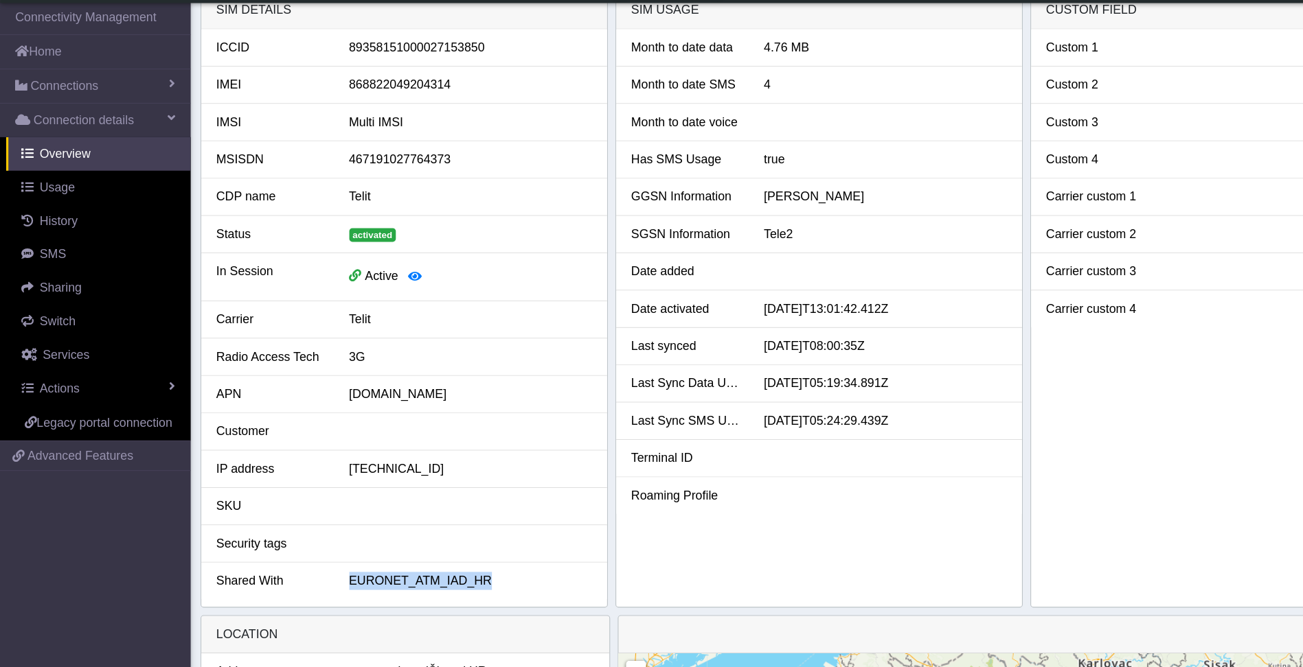
scroll to position [0, 0]
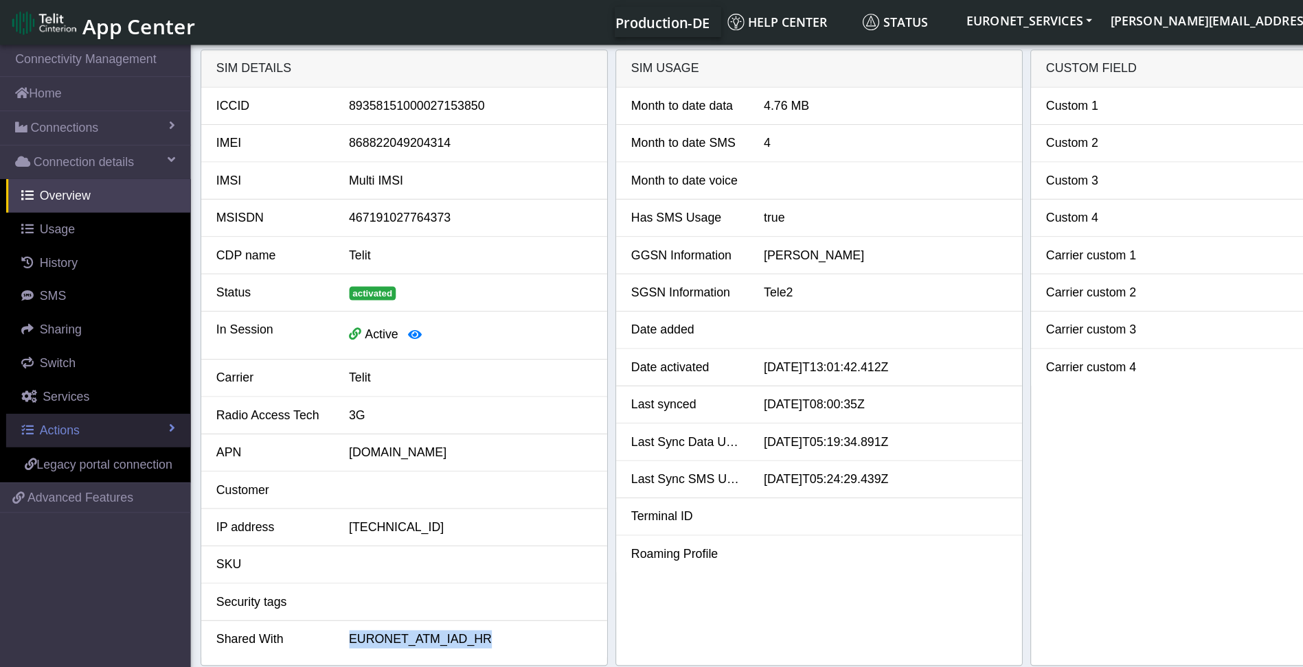
click at [52, 393] on span "Actions" at bounding box center [54, 388] width 36 height 12
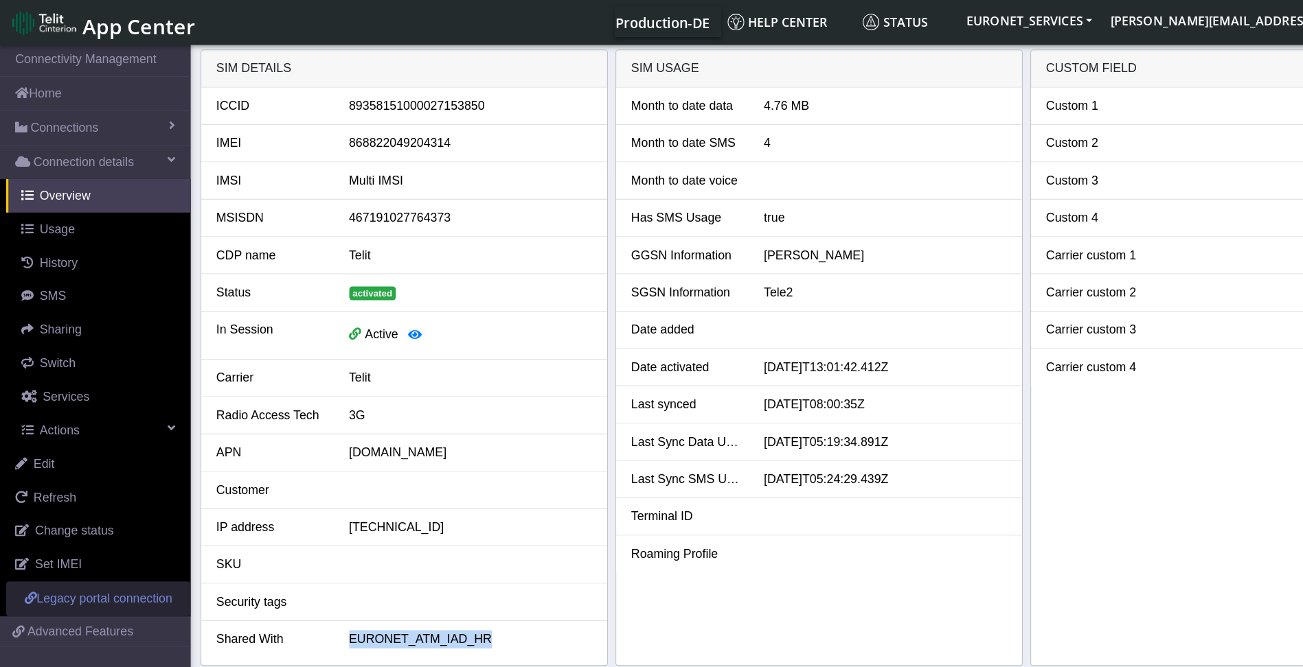
drag, startPoint x: 73, startPoint y: 536, endPoint x: 62, endPoint y: 543, distance: 12.6
click at [62, 543] on span "Legacy portal connection" at bounding box center [94, 540] width 122 height 12
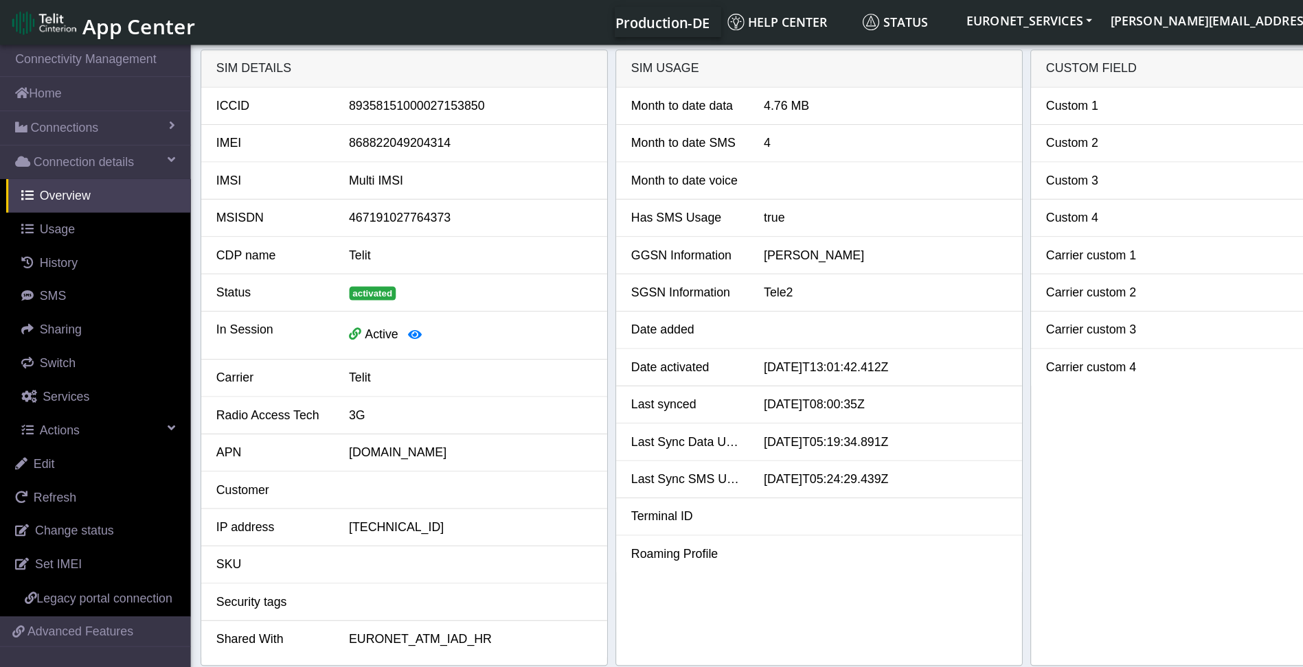
click at [722, 560] on div "Month to date data 4.76 MB Month to date SMS 4 Month to date voice Has SMS Usag…" at bounding box center [737, 339] width 365 height 521
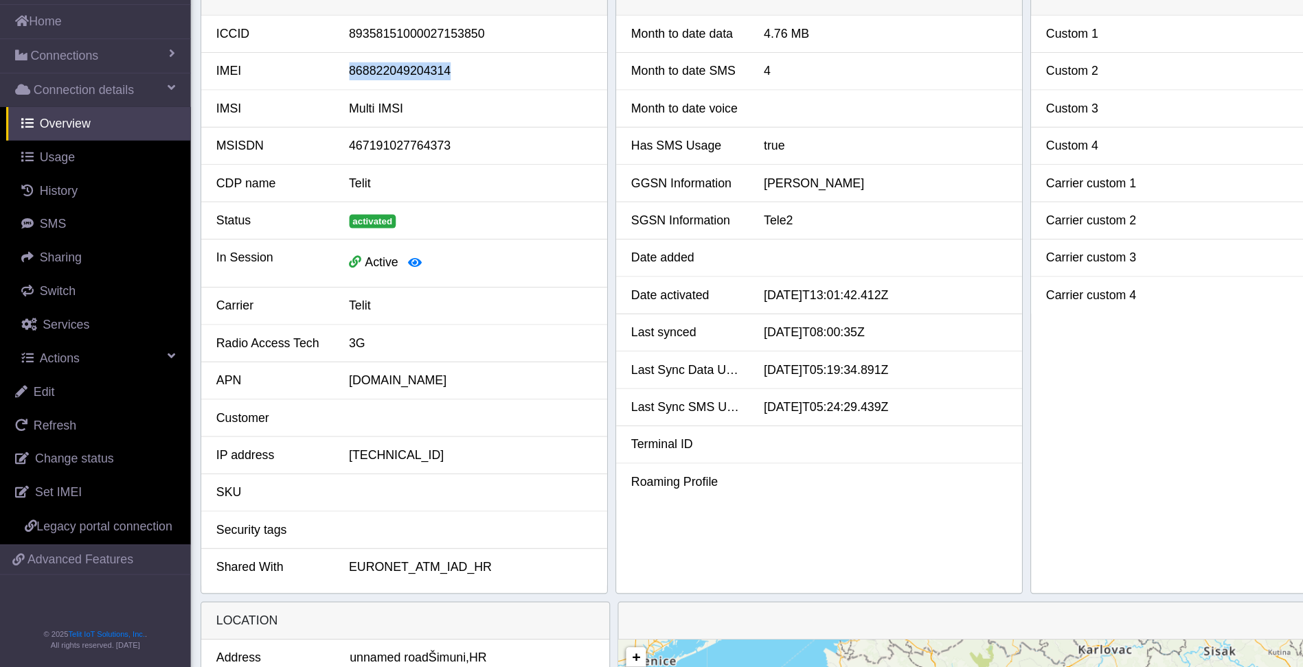
drag, startPoint x: 373, startPoint y: 127, endPoint x: 280, endPoint y: 138, distance: 93.4
click at [280, 138] on li "IMEI [TECHNICAL_ID]" at bounding box center [363, 130] width 365 height 34
copy div "868822049204314"
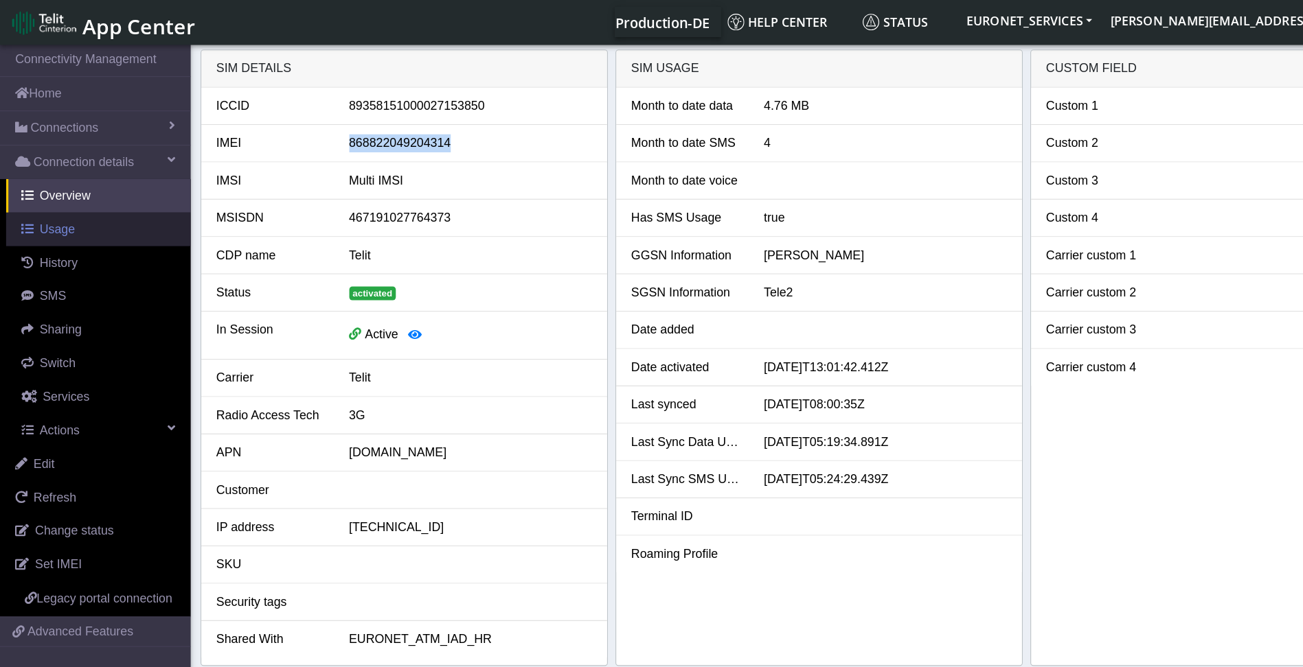
click at [51, 207] on span "Usage" at bounding box center [52, 207] width 32 height 12
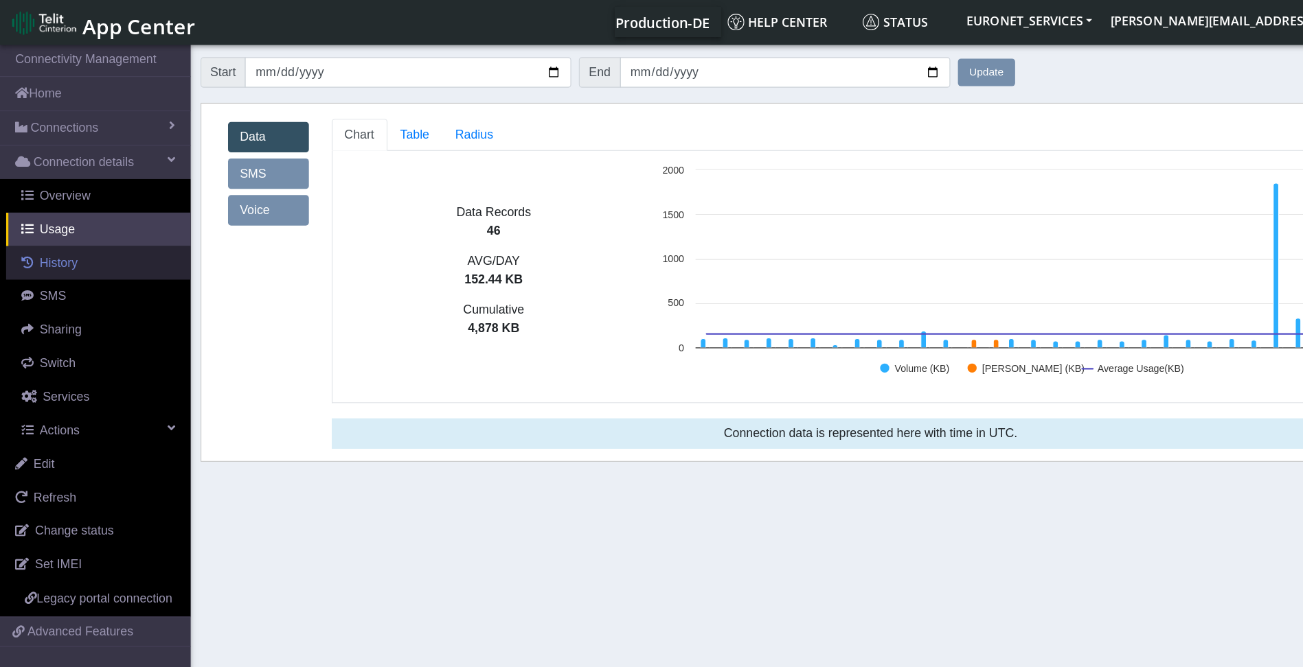
click at [52, 236] on span "History" at bounding box center [53, 237] width 34 height 12
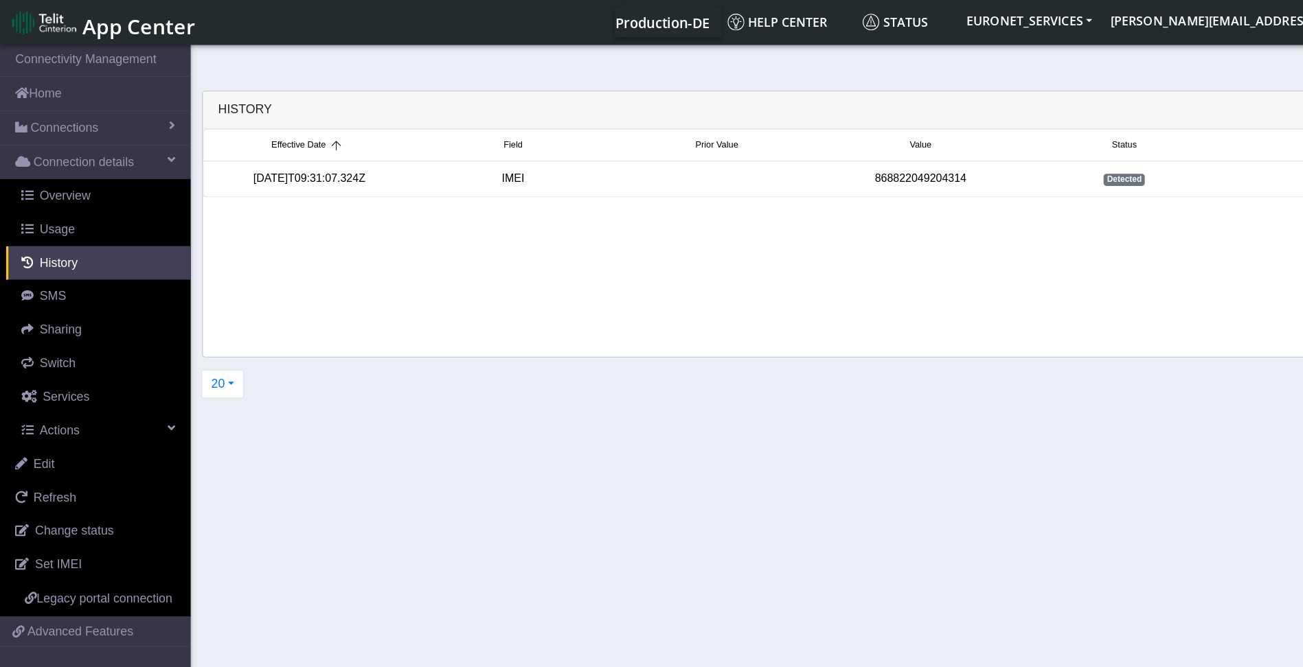
click at [844, 154] on div "868822049204314" at bounding box center [829, 161] width 183 height 15
click at [545, 185] on div "Effective Date Field Prior Value Value Status Username [DATE]T09:31:07.324Z IME…" at bounding box center [737, 218] width 1109 height 205
click at [27, 238] on span at bounding box center [24, 236] width 11 height 11
click at [55, 269] on span "SMS" at bounding box center [48, 267] width 24 height 12
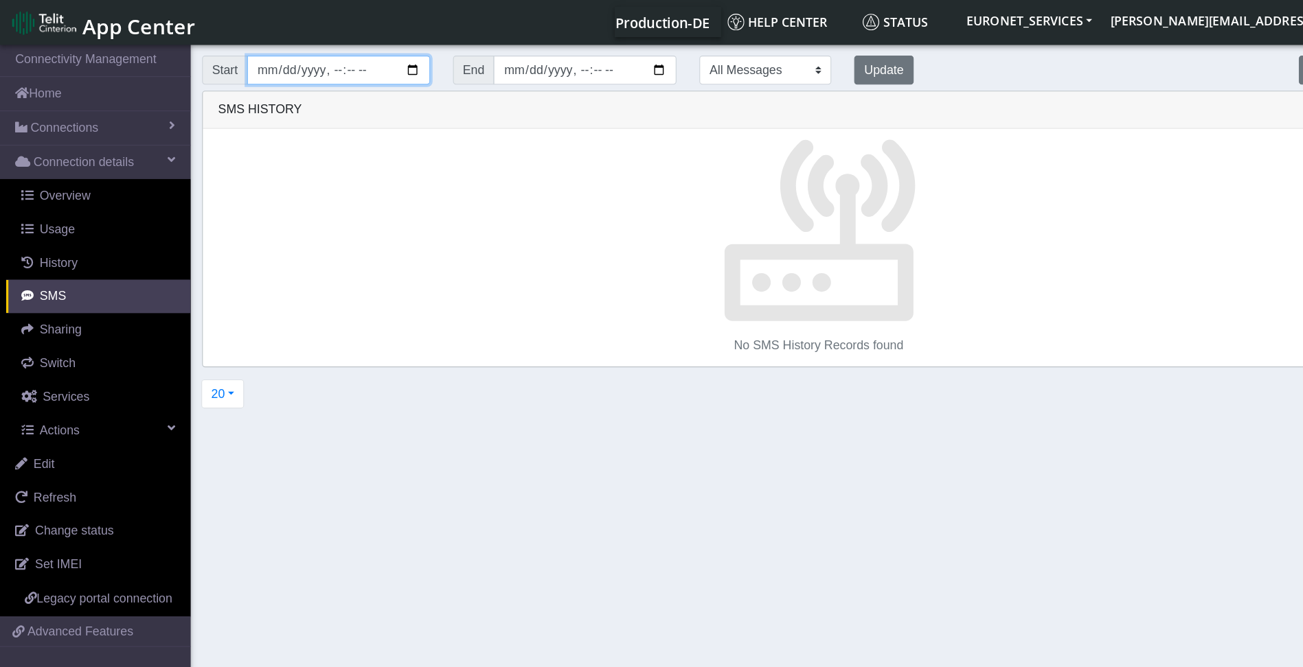
click at [346, 62] on input "datetime-local" at bounding box center [304, 63] width 165 height 26
type input "[DATE]T00:00"
click at [769, 67] on button "Update" at bounding box center [796, 63] width 54 height 26
click at [27, 299] on span at bounding box center [24, 296] width 11 height 11
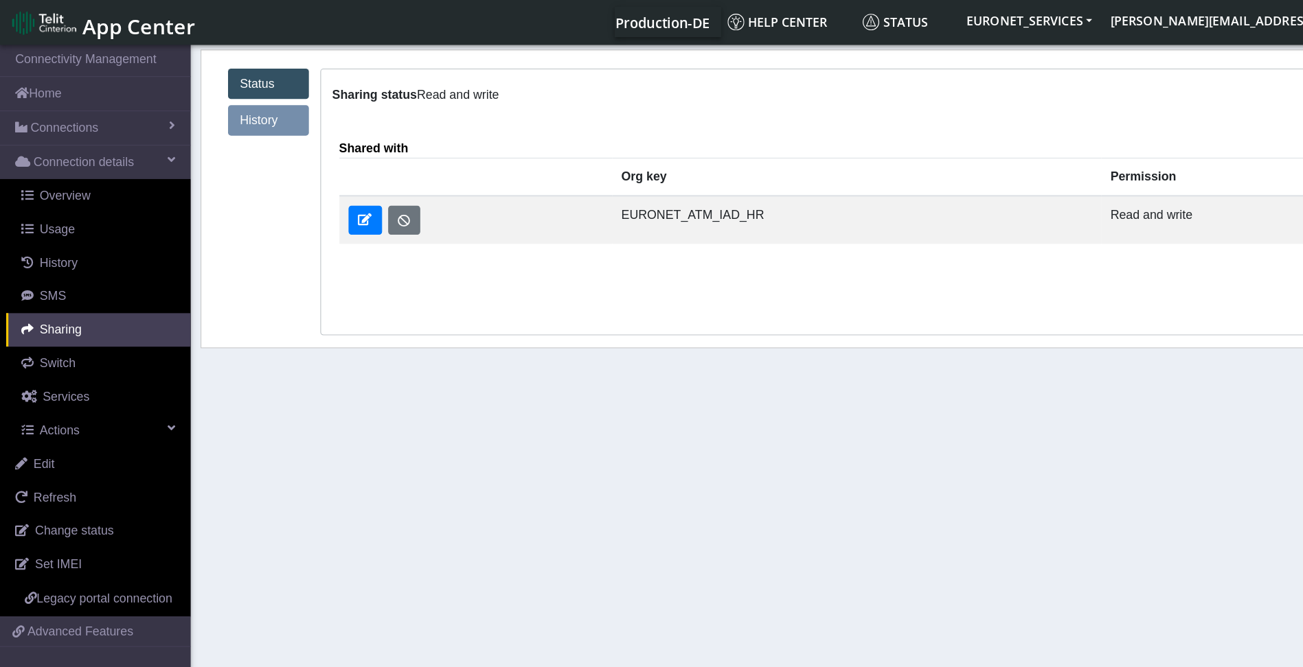
click at [242, 108] on link "History" at bounding box center [241, 108] width 73 height 27
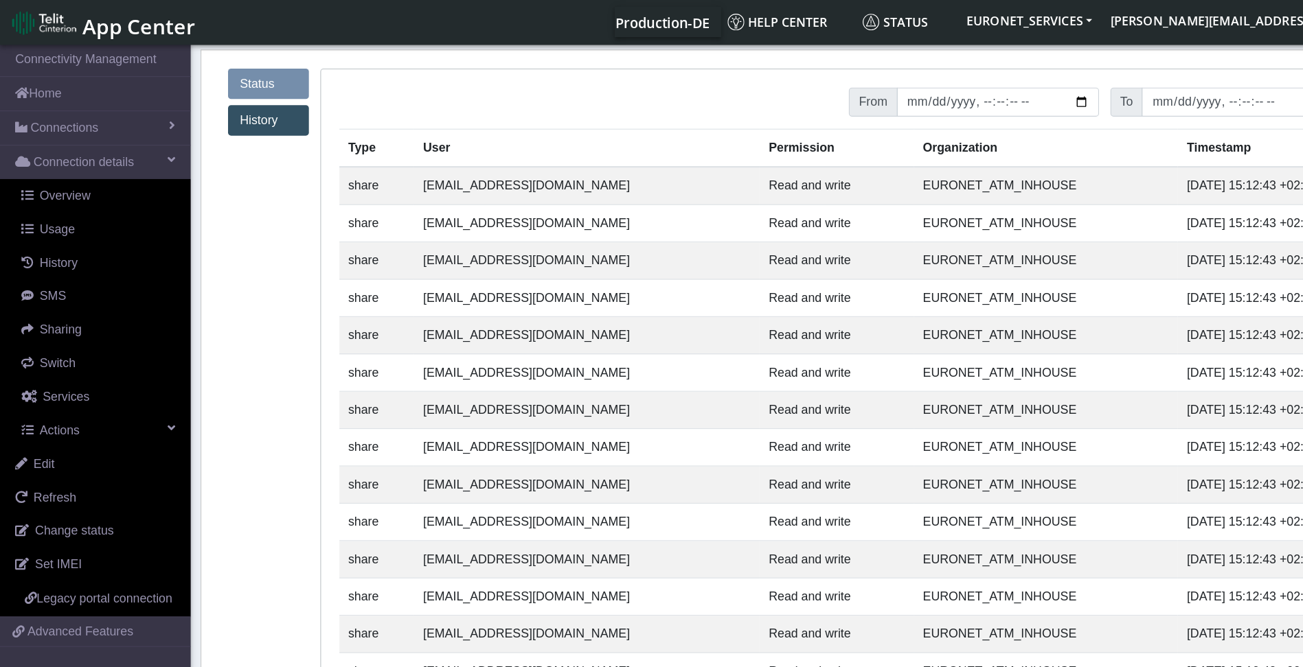
click at [227, 75] on link "Status" at bounding box center [241, 75] width 73 height 27
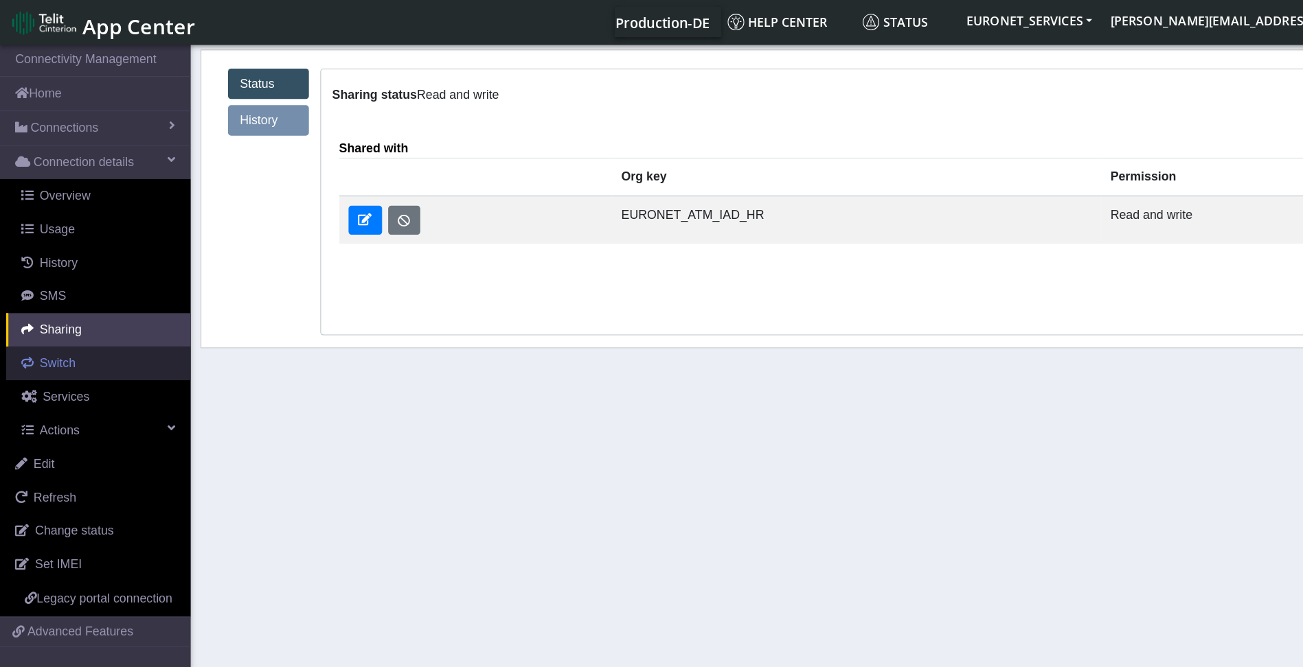
click at [54, 323] on span "Switch" at bounding box center [52, 327] width 32 height 12
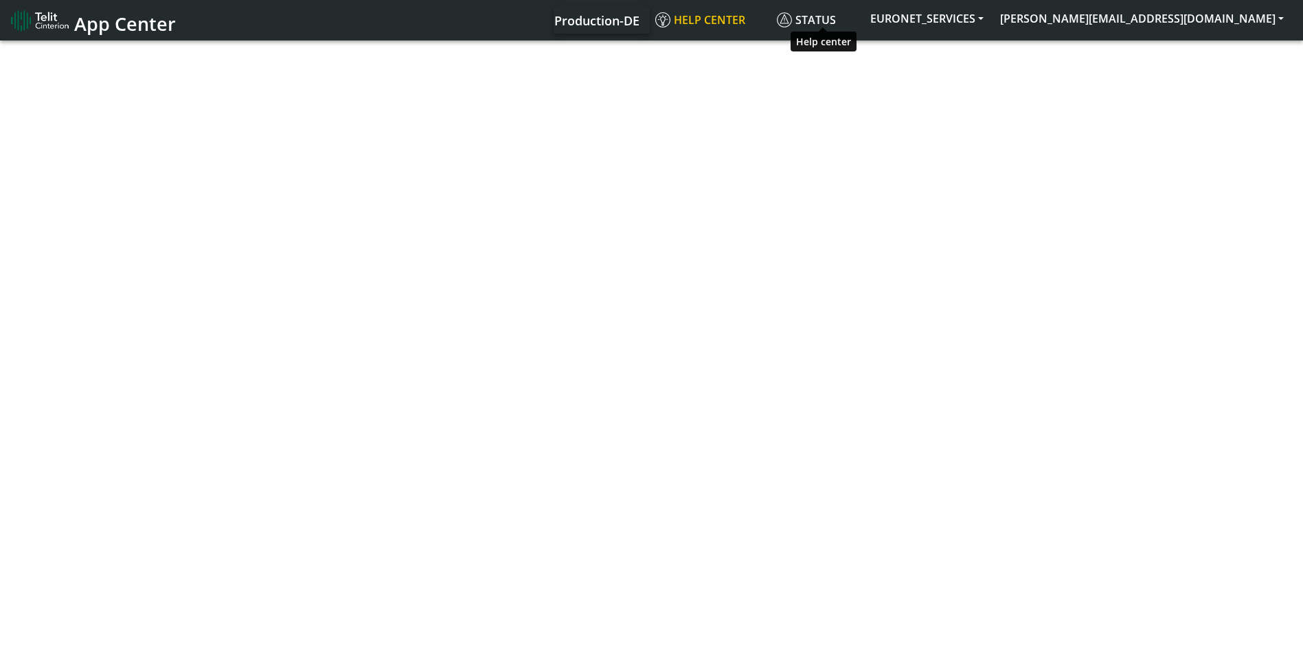
click at [745, 22] on span "Help center" at bounding box center [700, 19] width 90 height 15
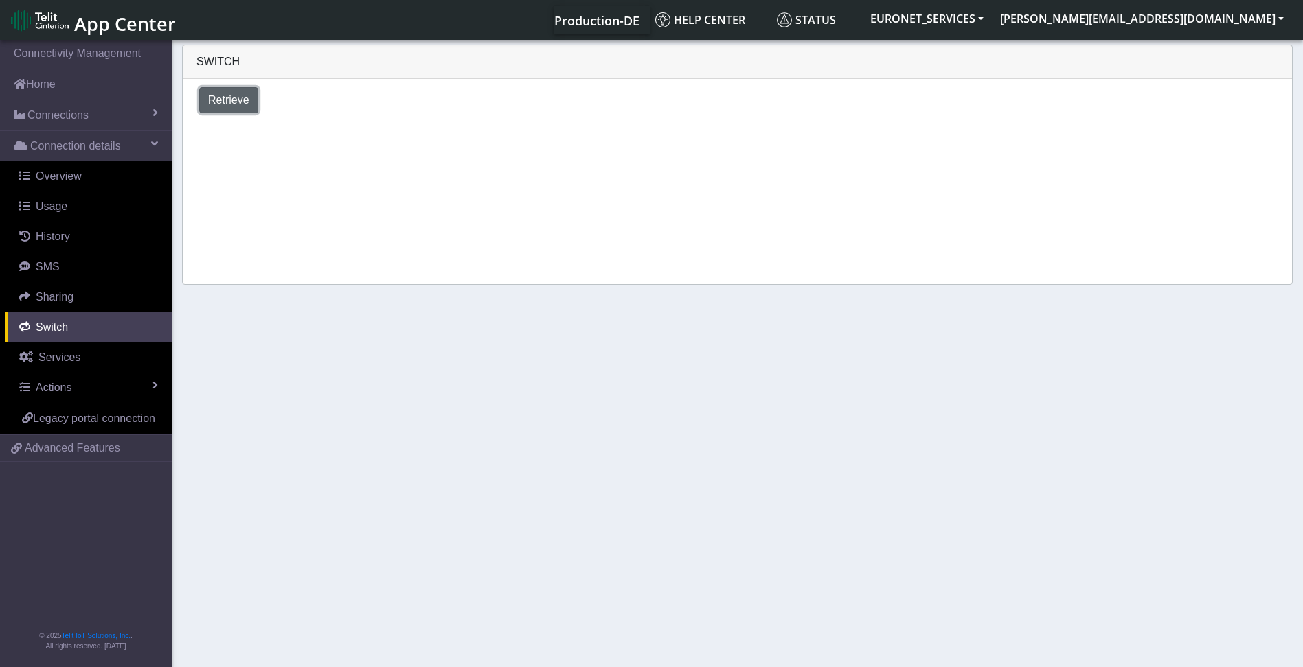
click at [233, 98] on span "Retrieve" at bounding box center [228, 100] width 41 height 12
select select "Croatia"
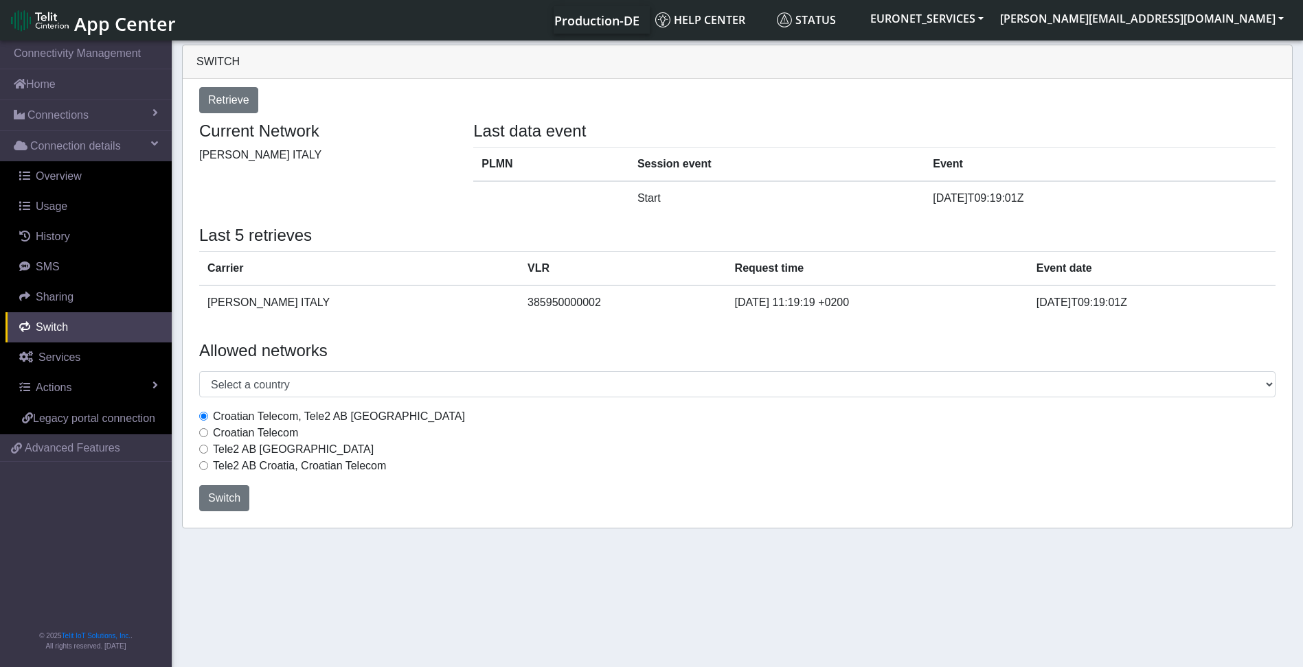
drag, startPoint x: 442, startPoint y: 470, endPoint x: 461, endPoint y: 578, distance: 109.5
click at [461, 578] on section "Connectivity Management Home Connections List Map Connection details Overview U…" at bounding box center [651, 355] width 1303 height 635
drag, startPoint x: 395, startPoint y: 470, endPoint x: 190, endPoint y: 418, distance: 211.9
click at [190, 418] on div "Croatian Telecom, Tele2 AB Croatia Croatian Telecom Tele2 AB Croatia Tele2 AB C…" at bounding box center [737, 441] width 1097 height 77
copy div "Croatian Telecom, Tele2 AB Croatia Croatian Telecom Tele2 AB Croatia Tele2 AB C…"
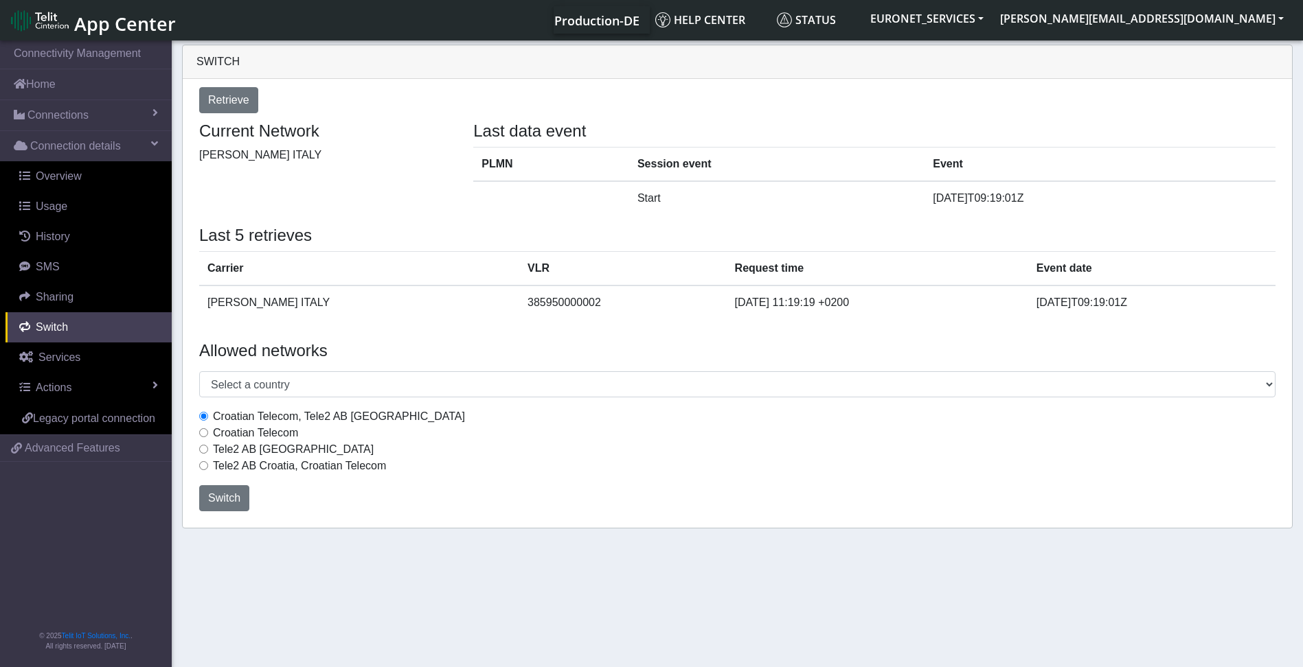
click at [424, 575] on section "Connectivity Management Home Connections List Map Connection details Overview U…" at bounding box center [651, 355] width 1303 height 635
click at [730, 586] on section "Connectivity Management Home Connections List Map Connection details Overview U…" at bounding box center [651, 355] width 1303 height 635
